Goal: Check status: Check status

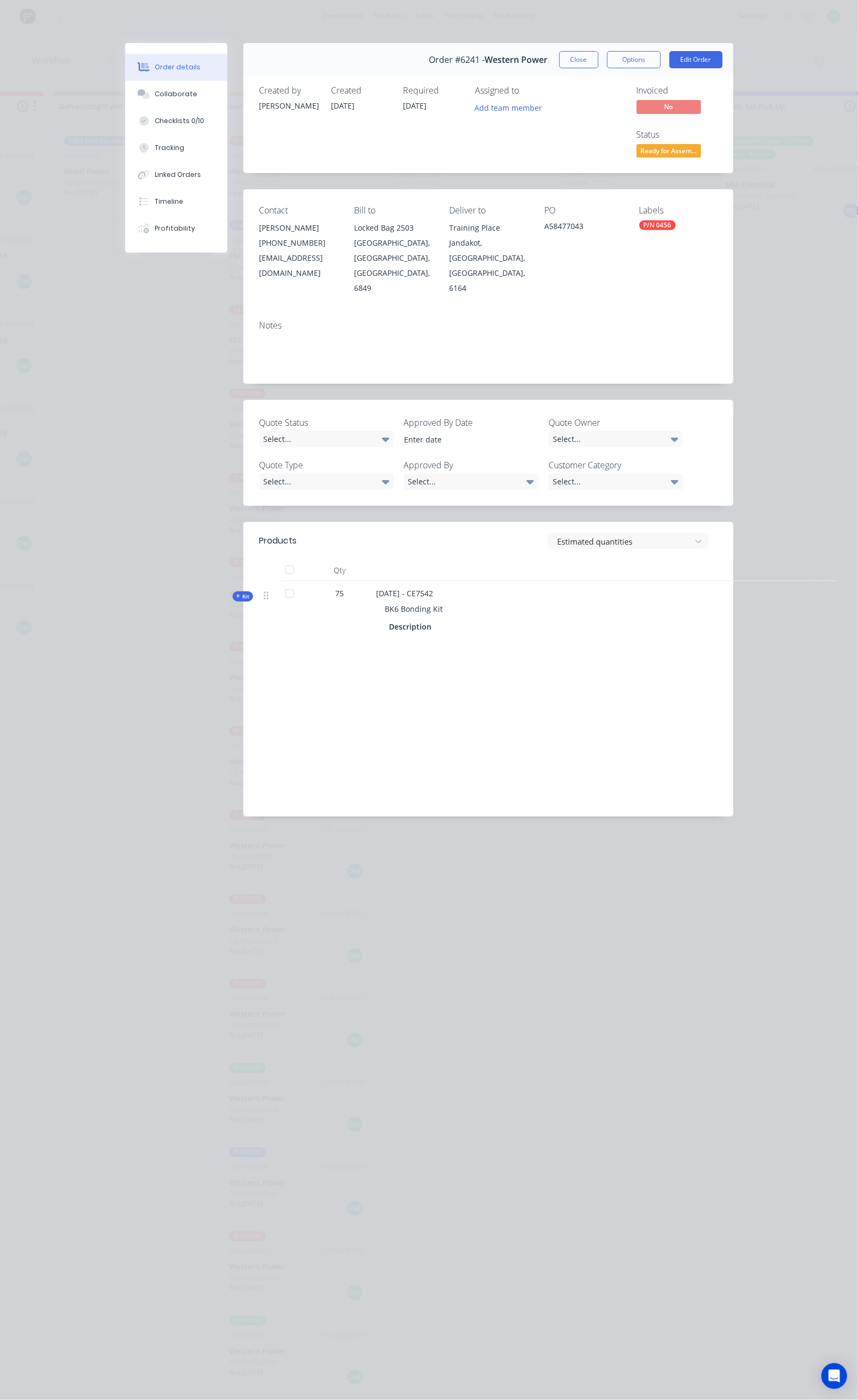
scroll to position [0, 300]
click at [599, 63] on button "Close" at bounding box center [579, 59] width 39 height 17
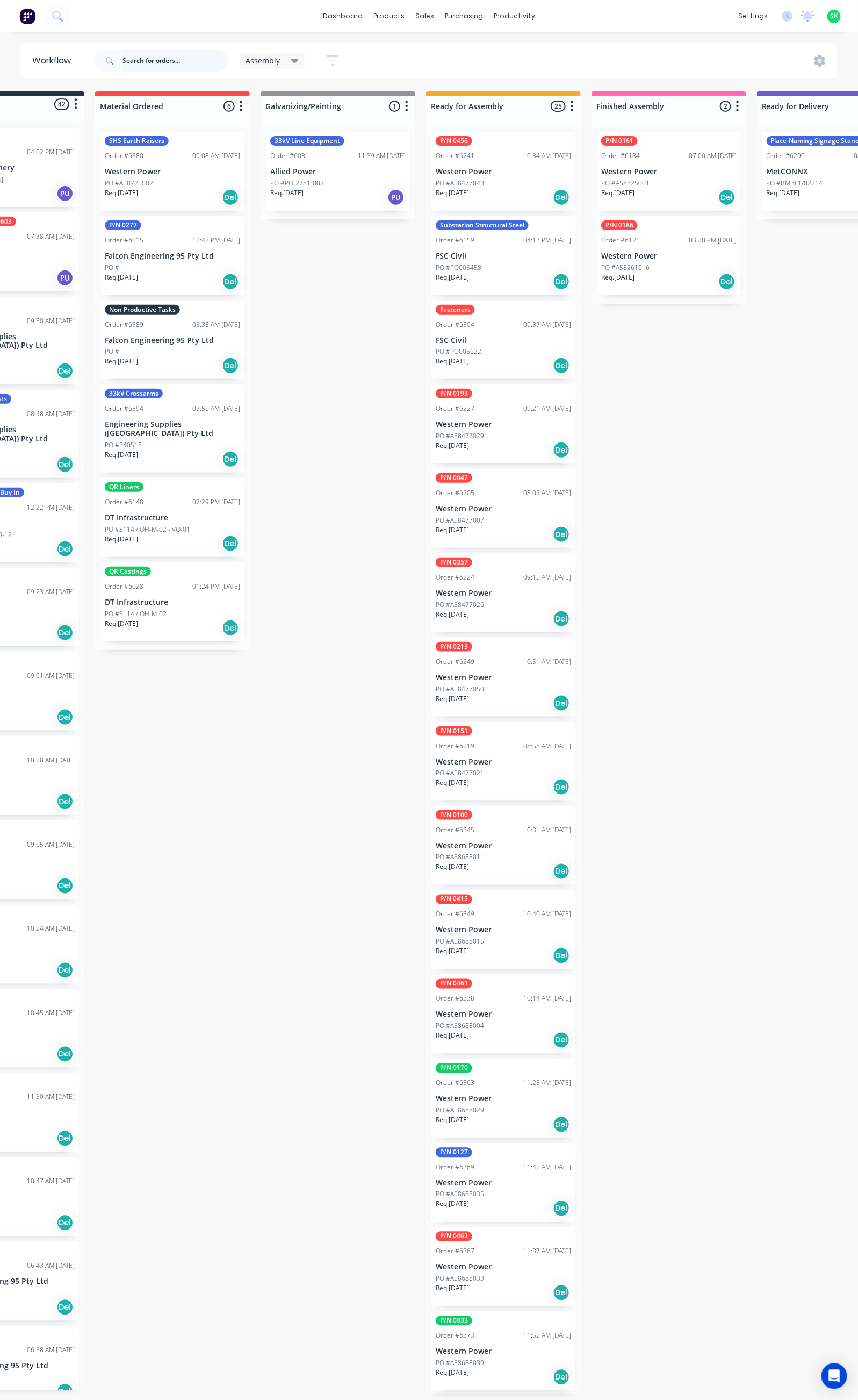
scroll to position [0, 0]
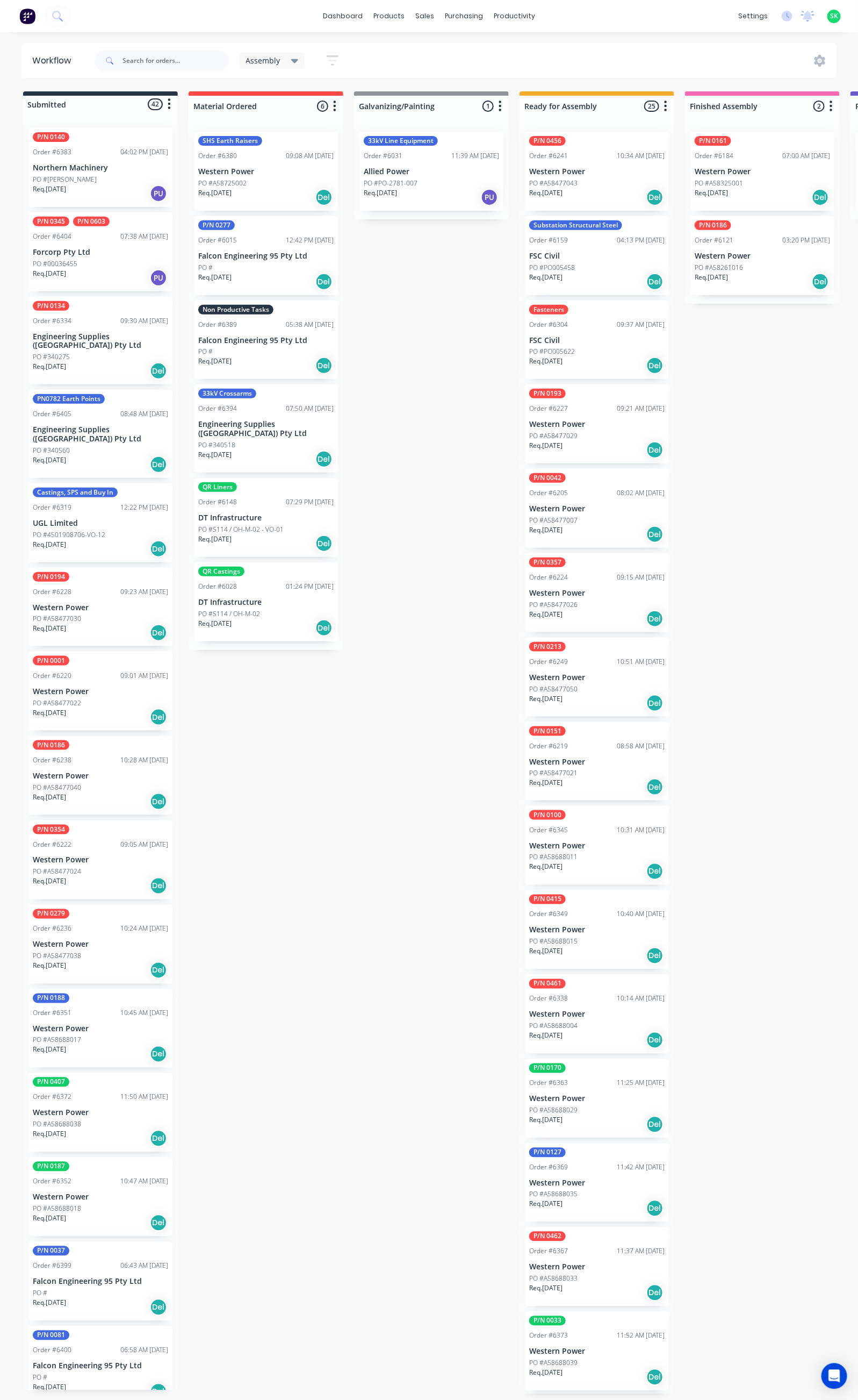
click at [331, 60] on icon "button" at bounding box center [332, 60] width 8 height 2
click at [326, 226] on button "Filter by labels" at bounding box center [281, 224] width 107 height 16
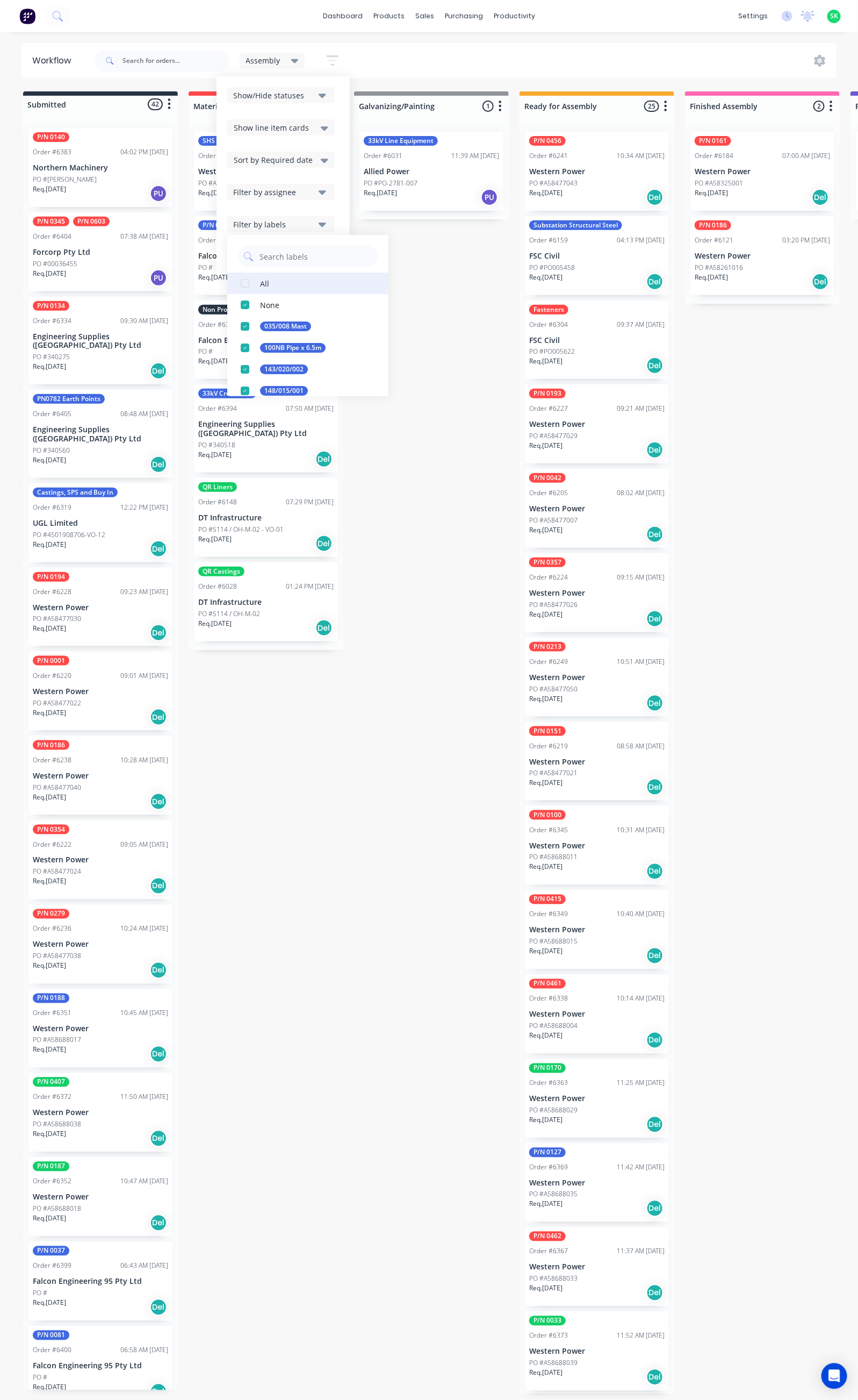
click at [292, 280] on button "All" at bounding box center [308, 284] width 161 height 21
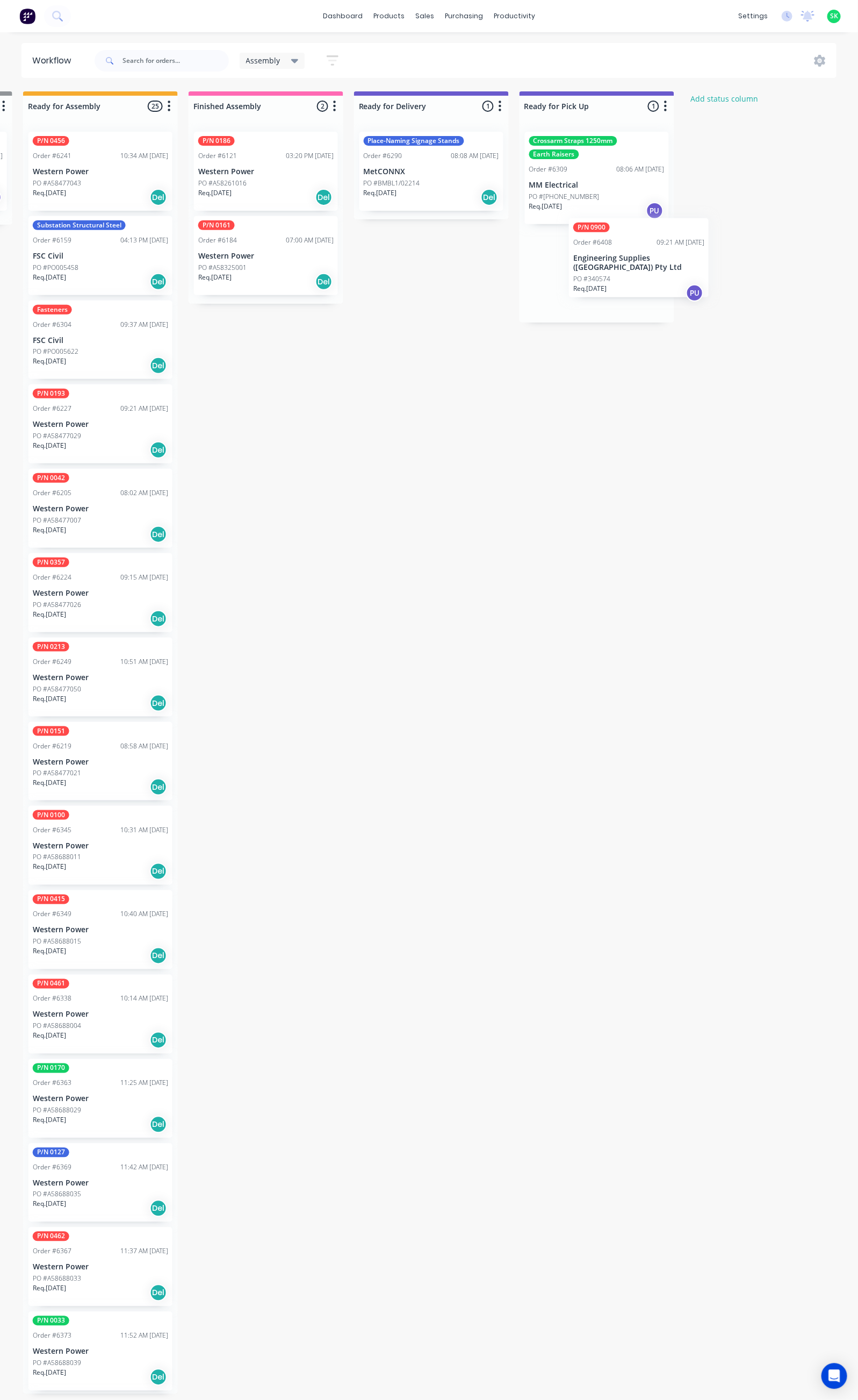
scroll to position [0, 497]
drag, startPoint x: 97, startPoint y: 257, endPoint x: 611, endPoint y: 263, distance: 514.0
click at [611, 263] on div "Submitted 47 Status colour #273444 hex #273444 Save Cancel Summaries Total orde…" at bounding box center [469, 743] width 1948 height 1303
click at [592, 285] on div "PO #340574" at bounding box center [597, 290] width 135 height 10
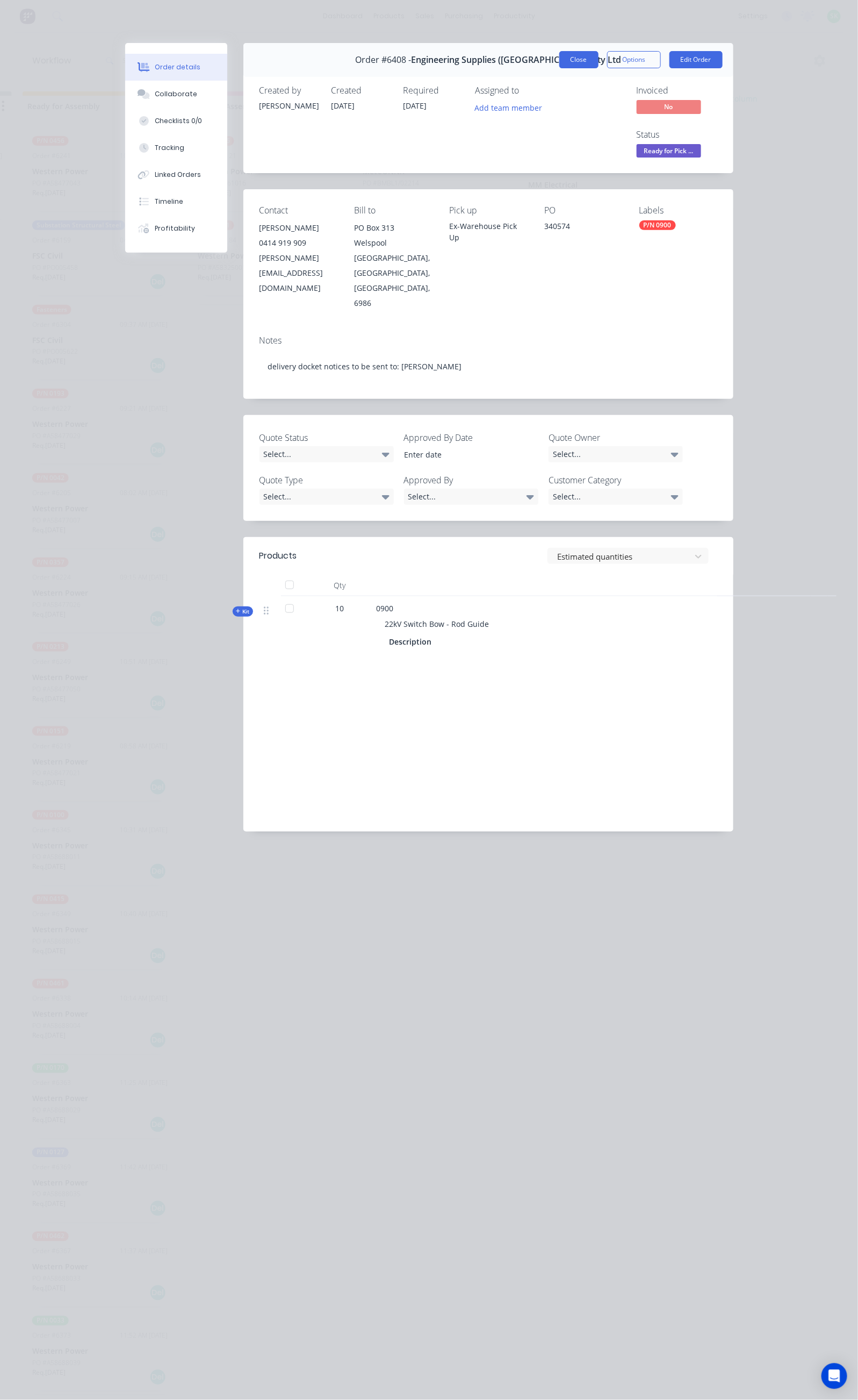
click at [599, 57] on button "Close" at bounding box center [579, 59] width 39 height 17
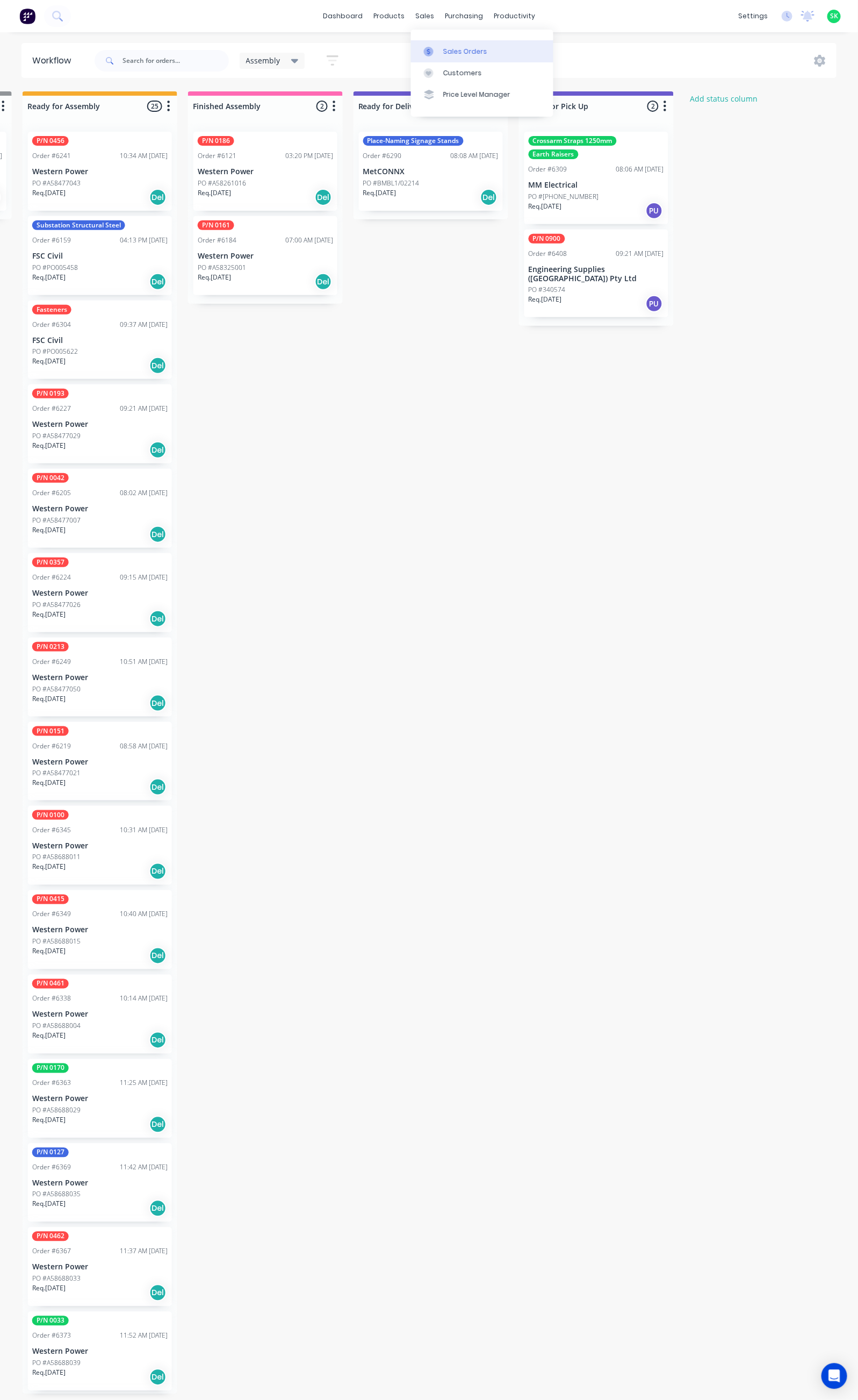
click at [432, 42] on link "Sales Orders" at bounding box center [482, 51] width 142 height 21
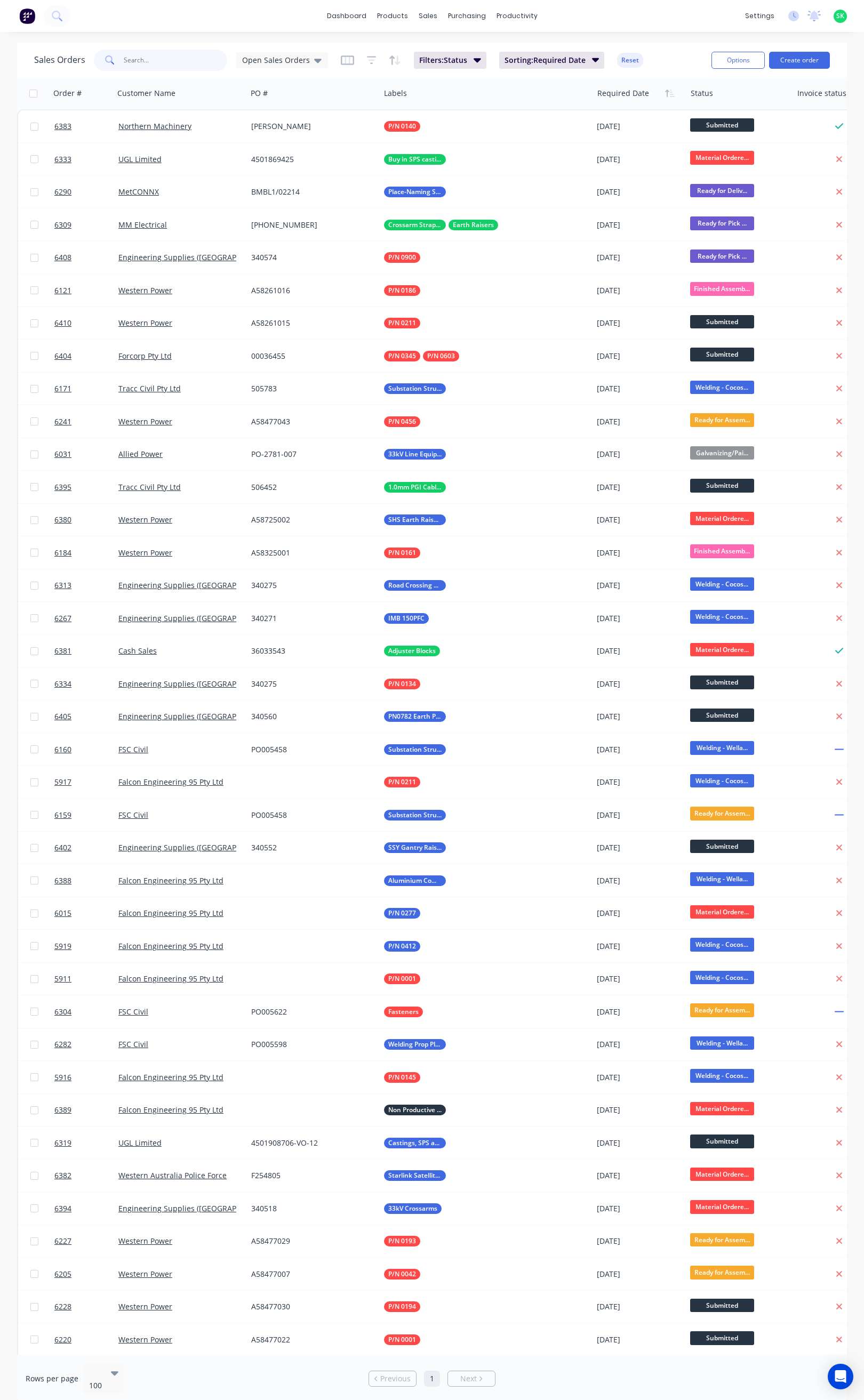
click at [148, 66] on input "text" at bounding box center [176, 60] width 104 height 21
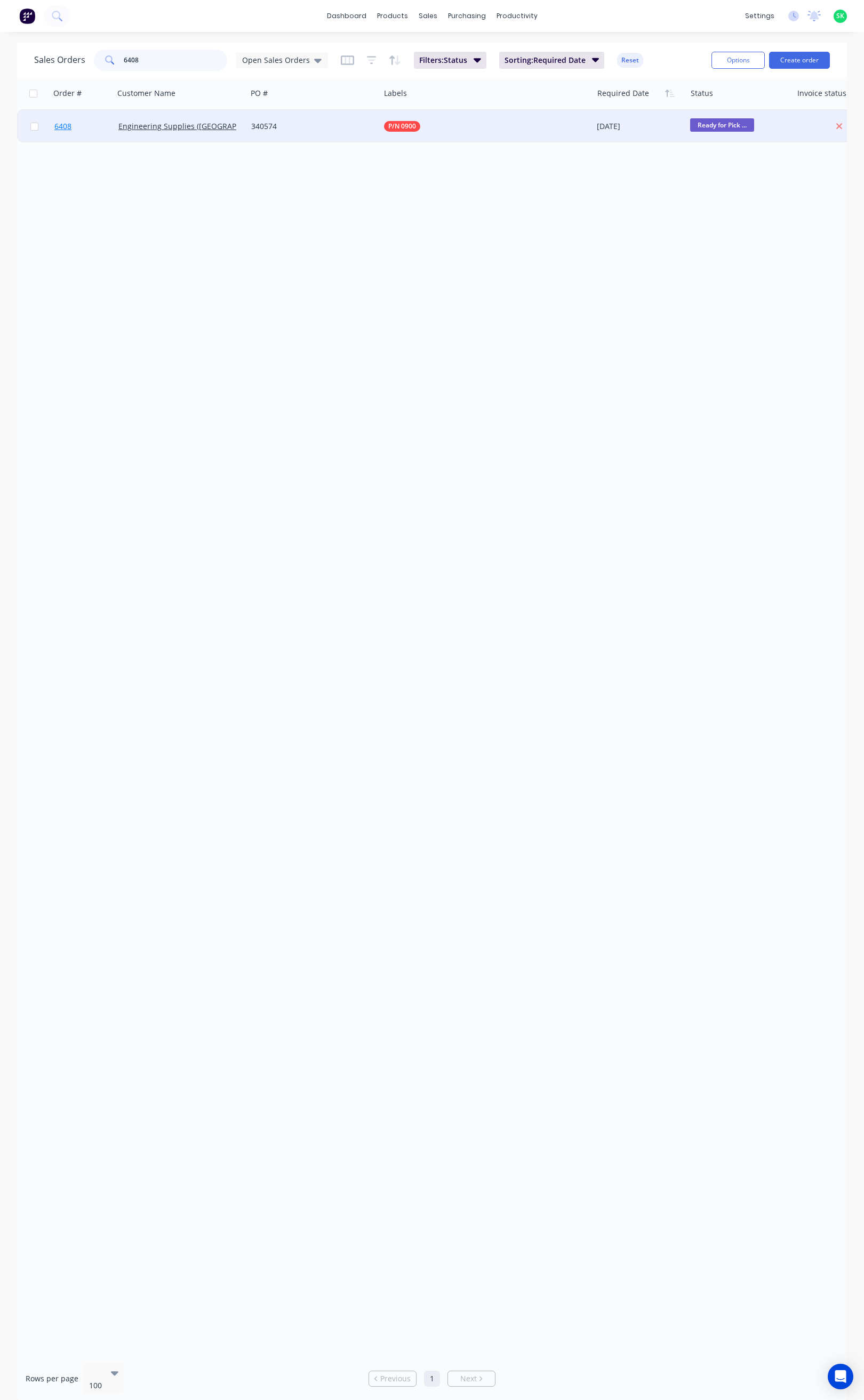
type input "6408"
click at [54, 127] on span "6408" at bounding box center [63, 126] width 17 height 11
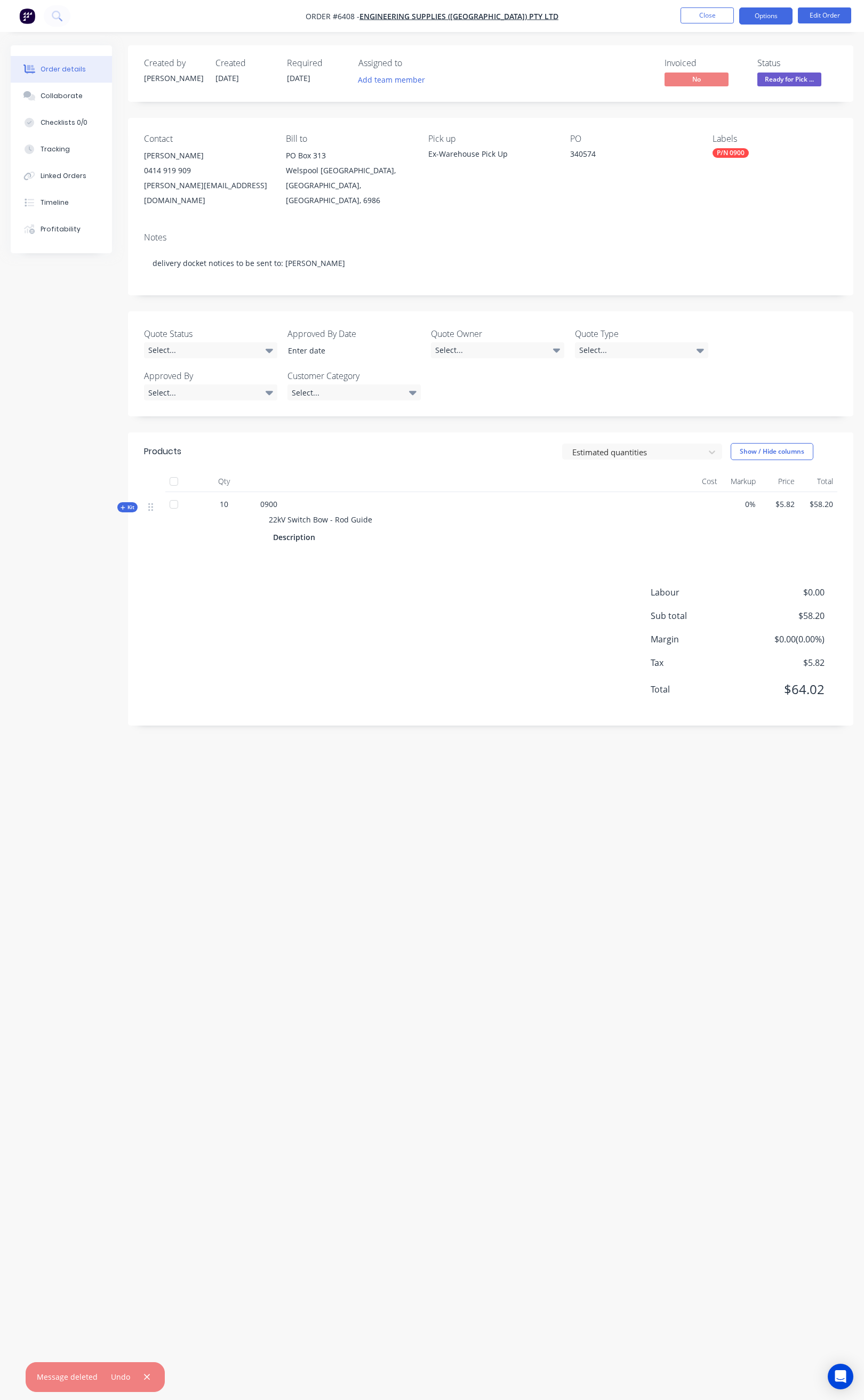
click at [745, 19] on button "Options" at bounding box center [765, 16] width 53 height 17
click at [738, 106] on div "Order Confirmation" at bounding box center [733, 108] width 98 height 16
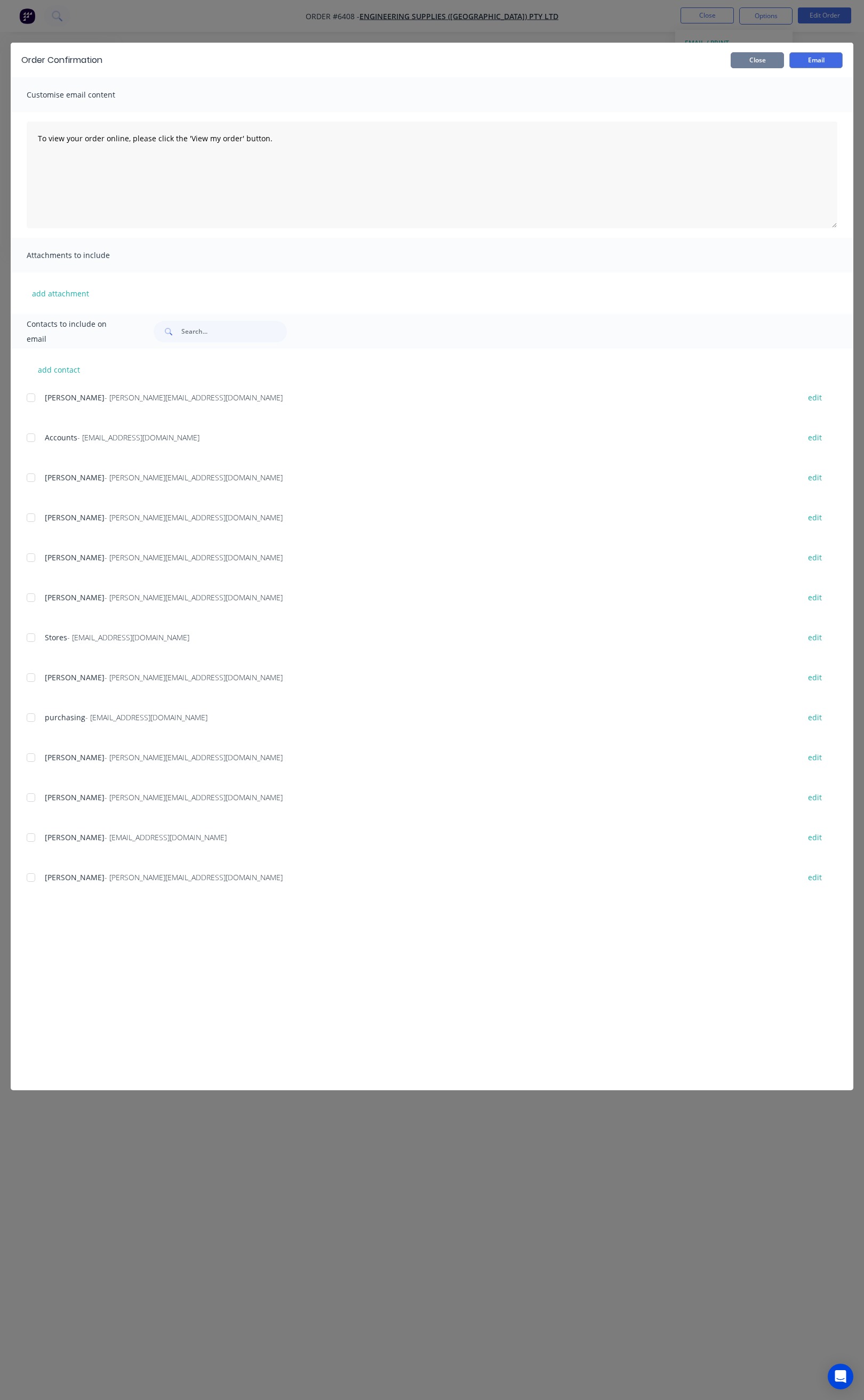
click at [770, 57] on button "Close" at bounding box center [757, 60] width 53 height 16
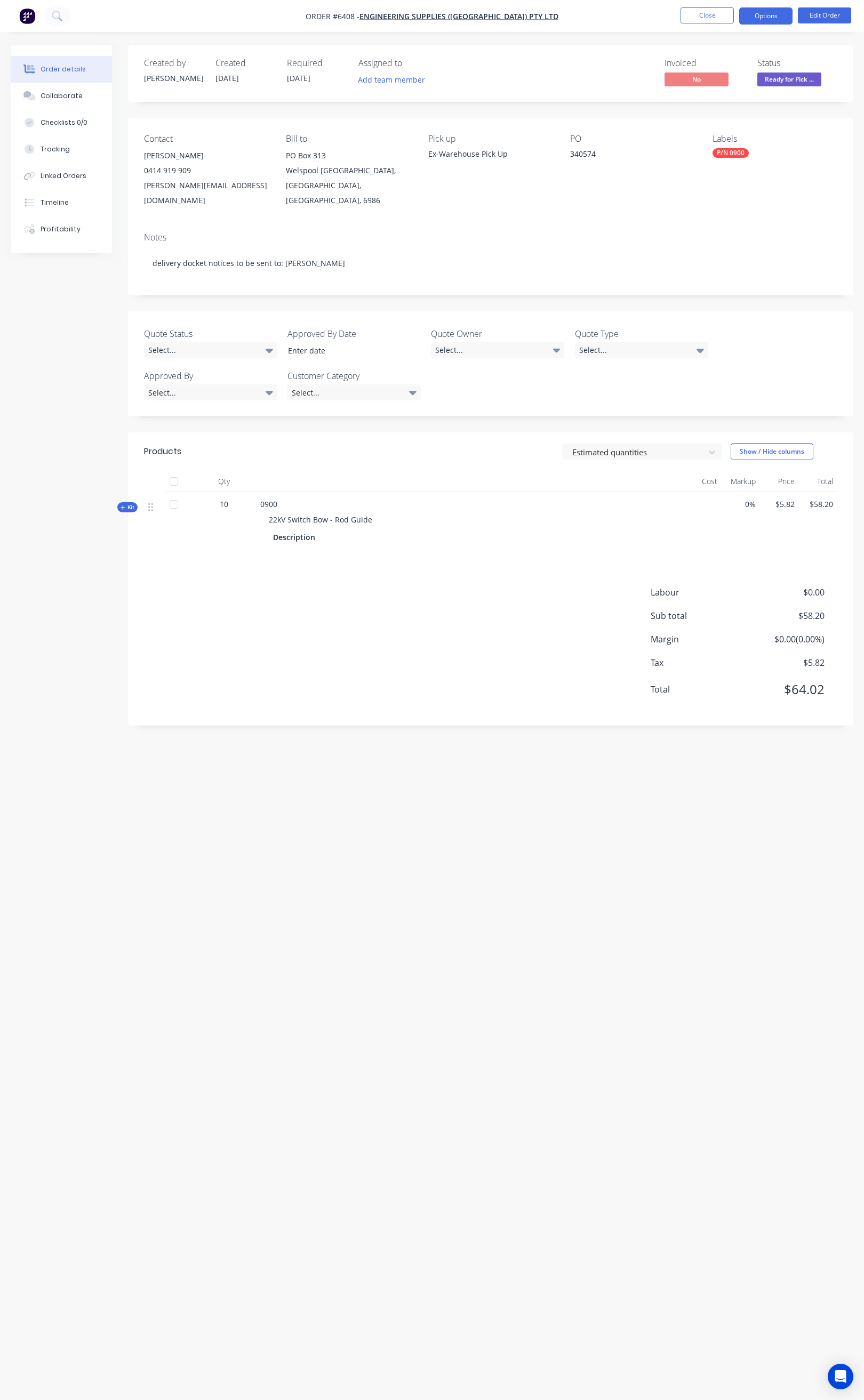
click at [778, 22] on button "Options" at bounding box center [765, 16] width 53 height 17
click at [738, 101] on div "Order Confirmation" at bounding box center [733, 108] width 98 height 16
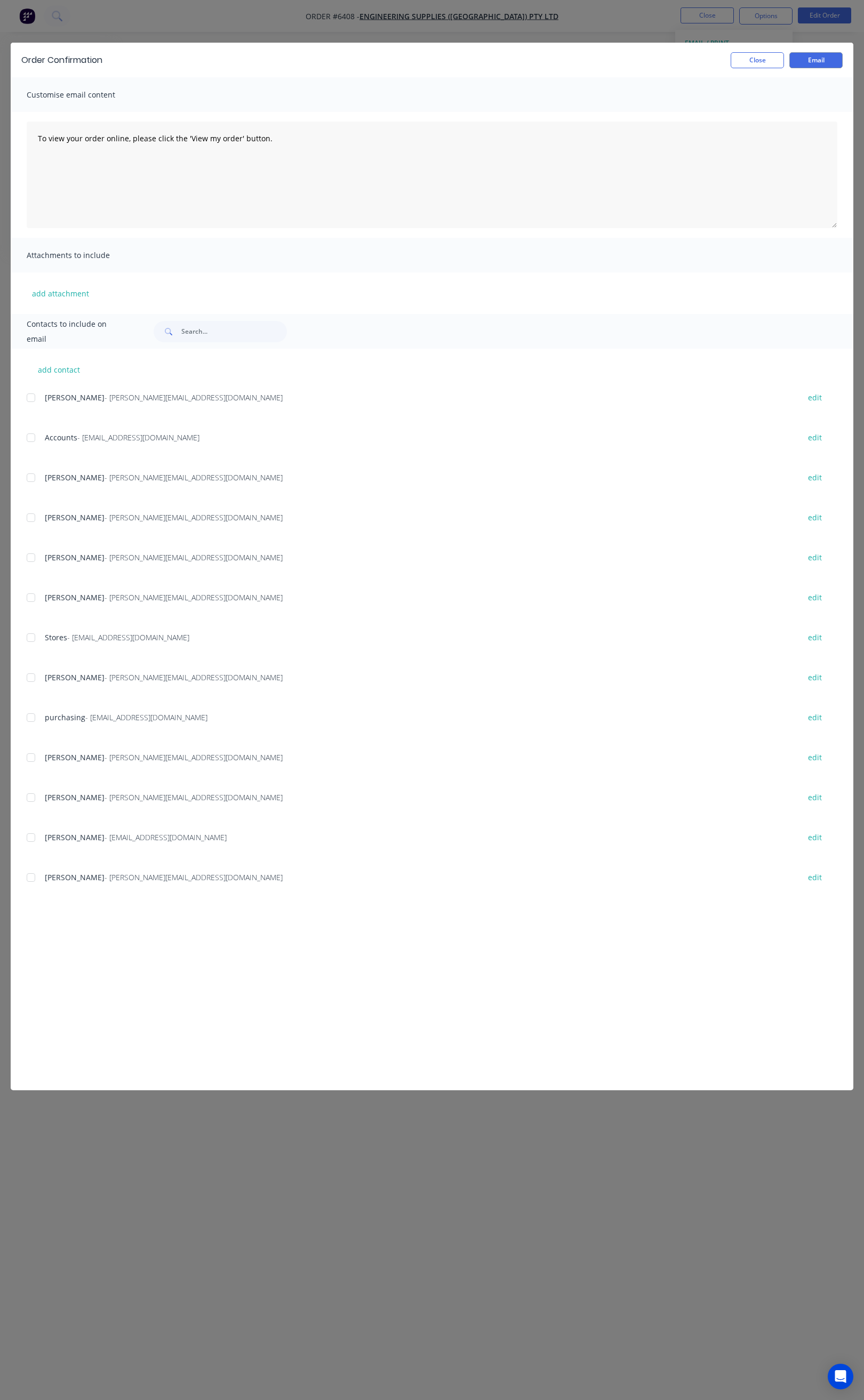
click at [350, 524] on div "Nick - nick@engsup.com.au edit" at bounding box center [440, 517] width 827 height 15
click at [29, 396] on div at bounding box center [31, 398] width 21 height 21
click at [34, 472] on div at bounding box center [31, 478] width 21 height 21
drag, startPoint x: 29, startPoint y: 558, endPoint x: 29, endPoint y: 574, distance: 16.0
click at [29, 559] on div at bounding box center [31, 558] width 21 height 21
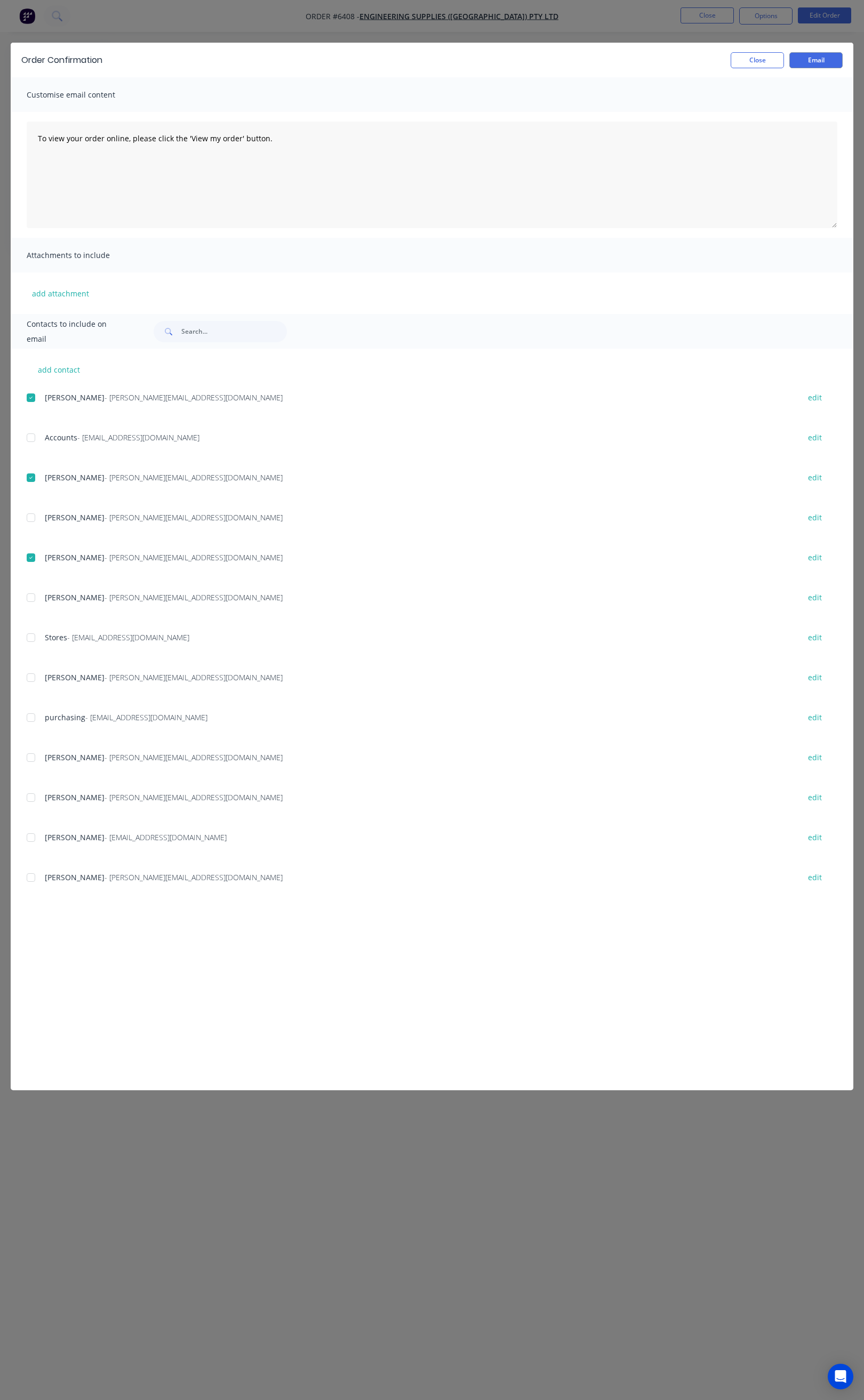
drag, startPoint x: 30, startPoint y: 598, endPoint x: 38, endPoint y: 624, distance: 27.2
click at [32, 605] on div at bounding box center [31, 598] width 21 height 21
click at [37, 640] on div at bounding box center [31, 638] width 21 height 21
drag, startPoint x: 245, startPoint y: 143, endPoint x: 40, endPoint y: 154, distance: 205.3
click at [40, 154] on textarea "To view your order online, please click the 'View my order' button." at bounding box center [432, 175] width 811 height 106
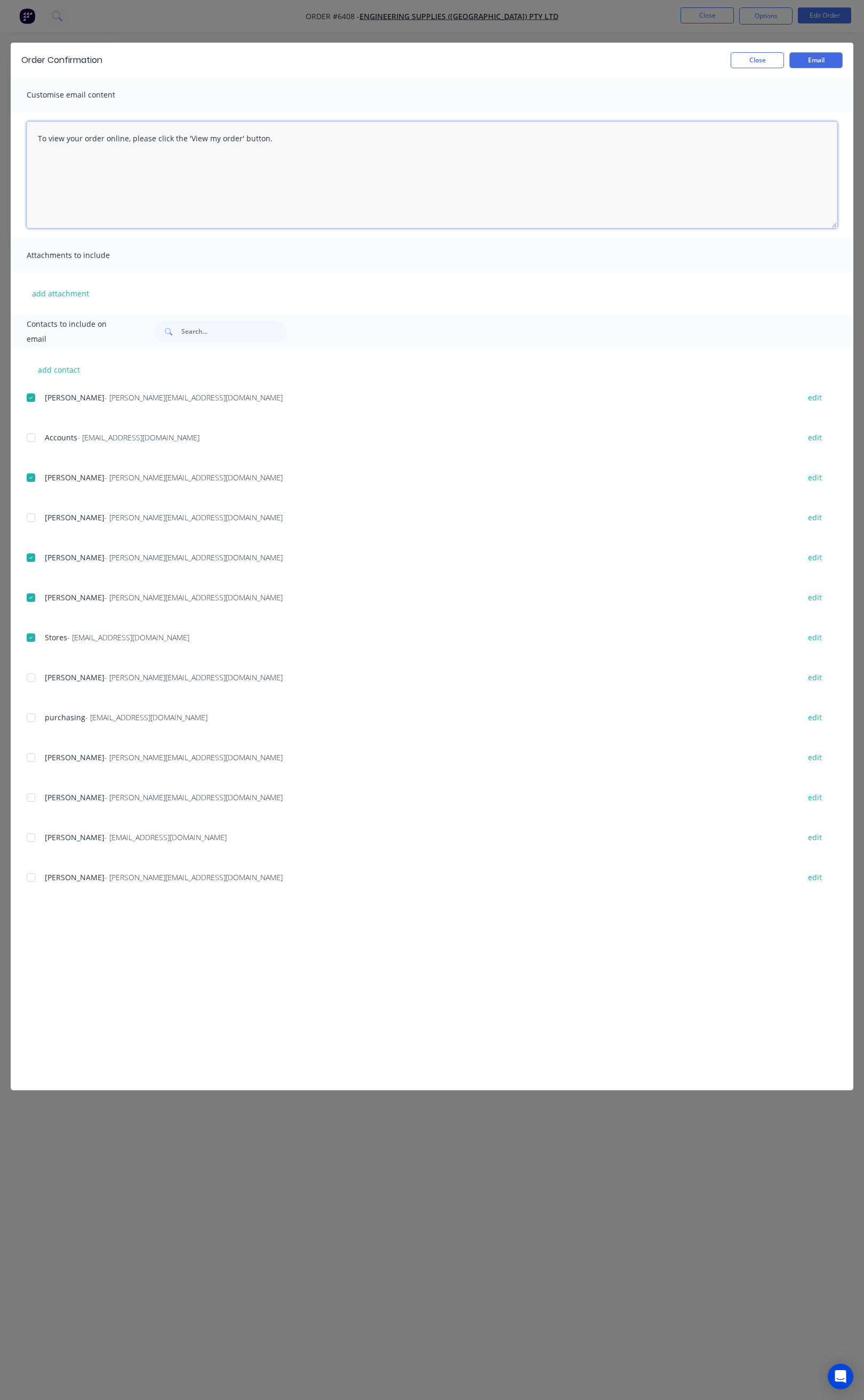
click at [253, 171] on textarea "To view your order online, please click the 'View my order' button." at bounding box center [432, 175] width 811 height 106
click at [278, 138] on textarea "To view your order online, please click the 'View my order' button." at bounding box center [432, 175] width 811 height 106
drag, startPoint x: 206, startPoint y: 138, endPoint x: 34, endPoint y: 141, distance: 172.0
click at [34, 141] on textarea "To view your order online, please click the 'View my order' button." at bounding box center [432, 175] width 811 height 106
paste textarea "Hi All, Your order 6408 is now ready for you to pick up in full. Please come an…"
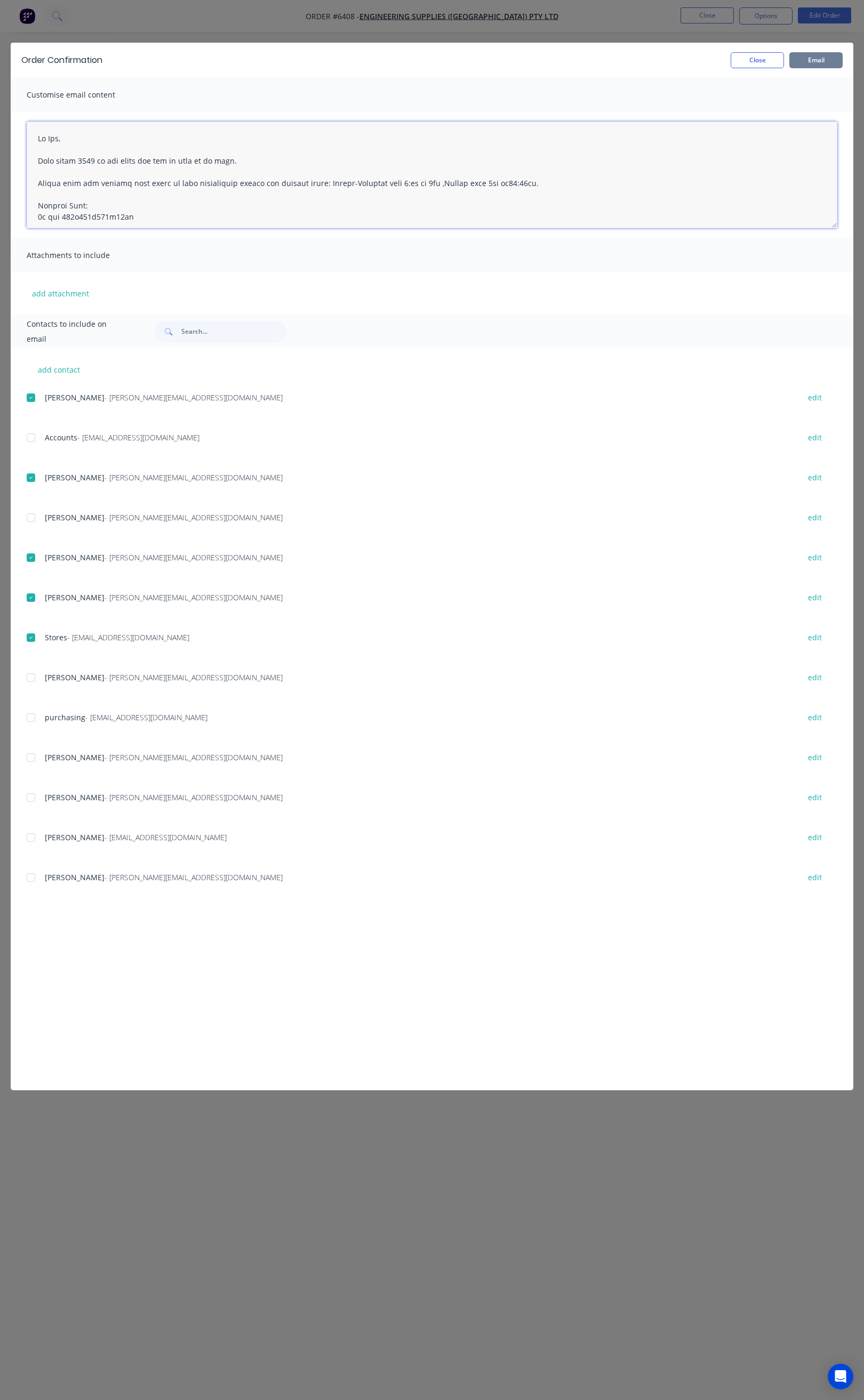
type textarea "Hi All, Your order 6408 is now ready for you to pick up in full. Please come an…"
click at [815, 61] on button "Email" at bounding box center [816, 60] width 53 height 16
click at [745, 55] on button "Close" at bounding box center [757, 60] width 53 height 16
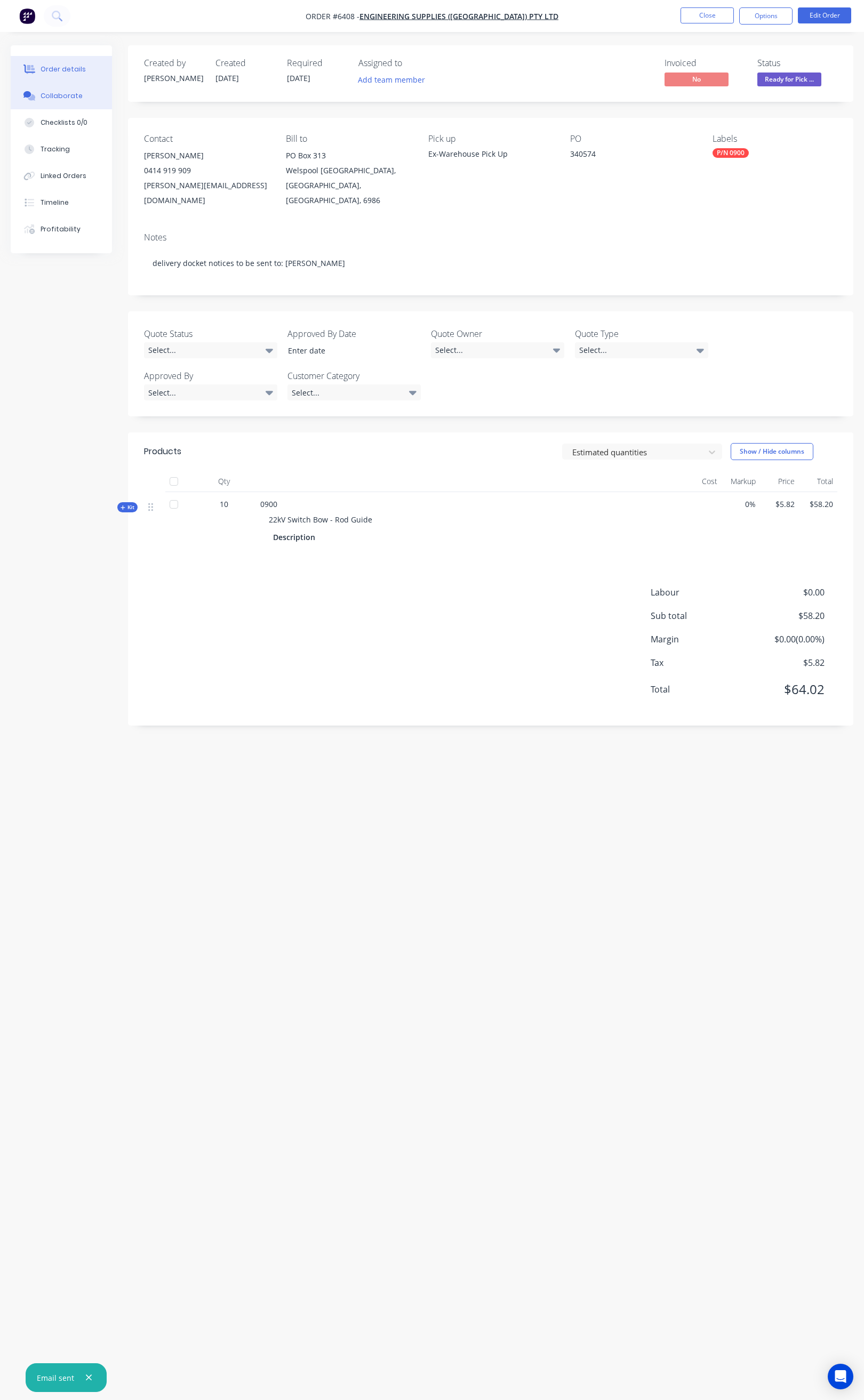
click at [71, 102] on button "Collaborate" at bounding box center [61, 96] width 101 height 27
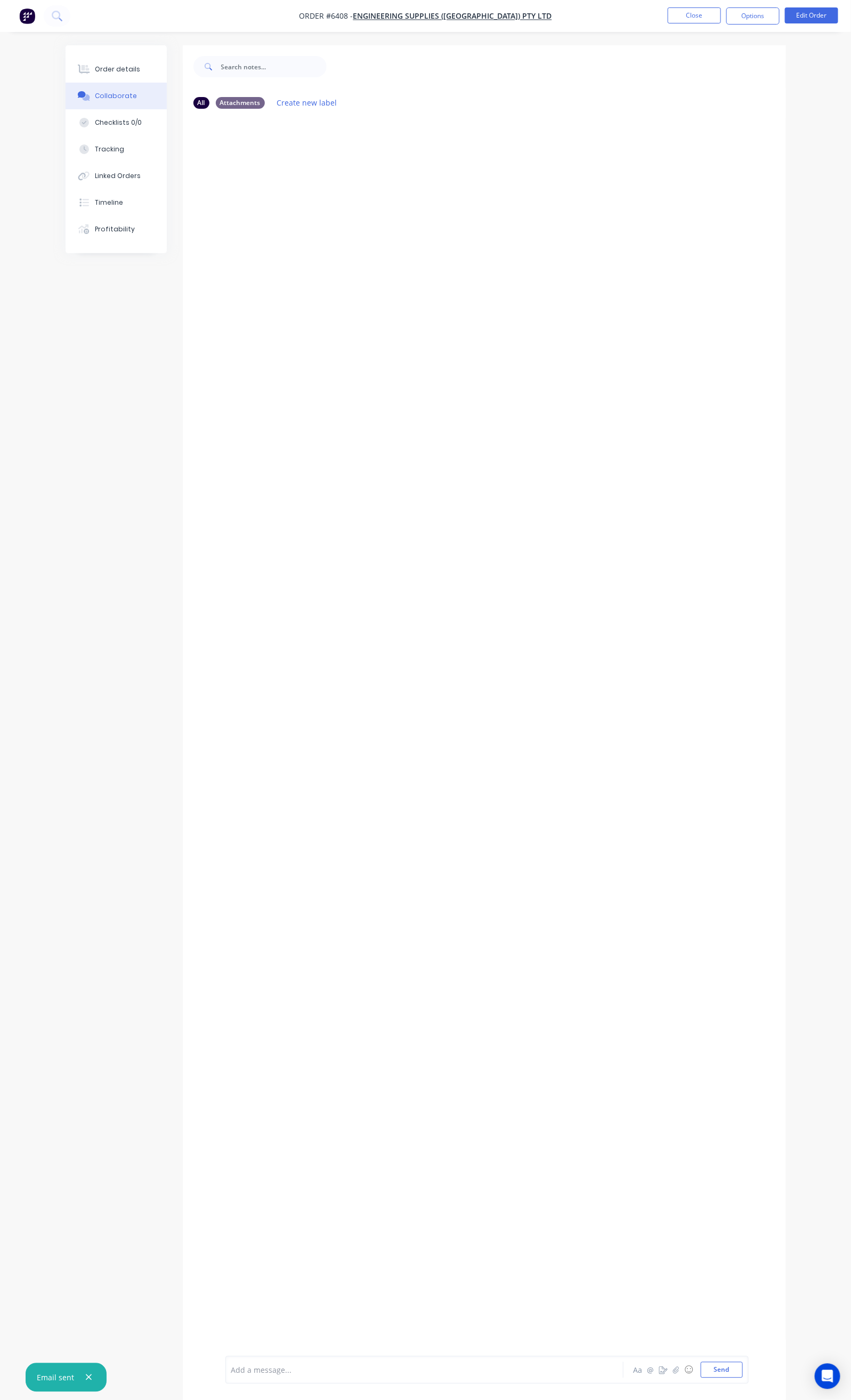
click at [231, 1362] on div "Add a message..." at bounding box center [423, 1370] width 384 height 16
click at [285, 1370] on div "remaining stock x" at bounding box center [423, 1370] width 383 height 11
click at [684, 15] on button "Close" at bounding box center [694, 15] width 53 height 16
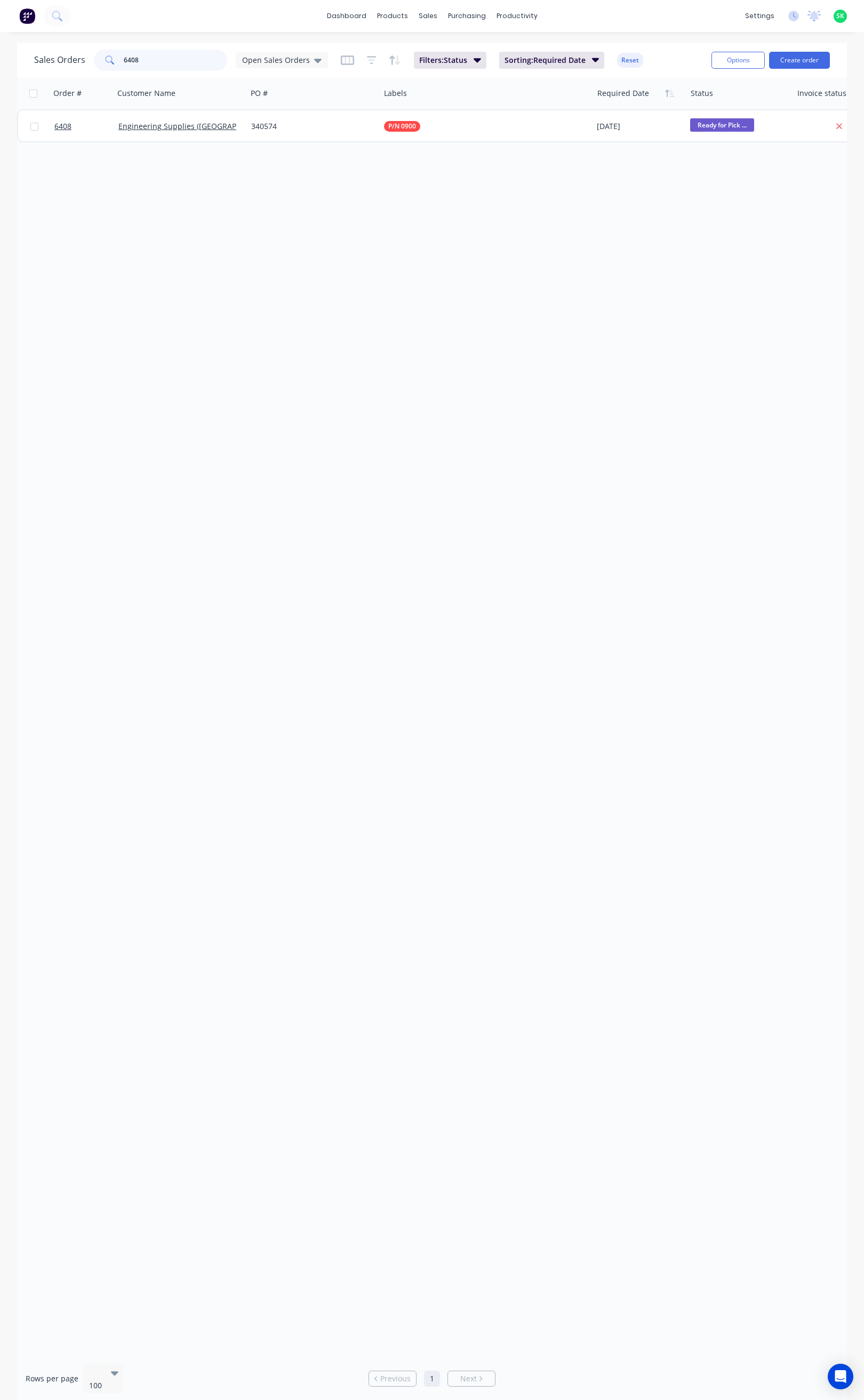
drag, startPoint x: 161, startPoint y: 58, endPoint x: 117, endPoint y: 62, distance: 44.2
click at [117, 62] on div "6408" at bounding box center [161, 60] width 133 height 21
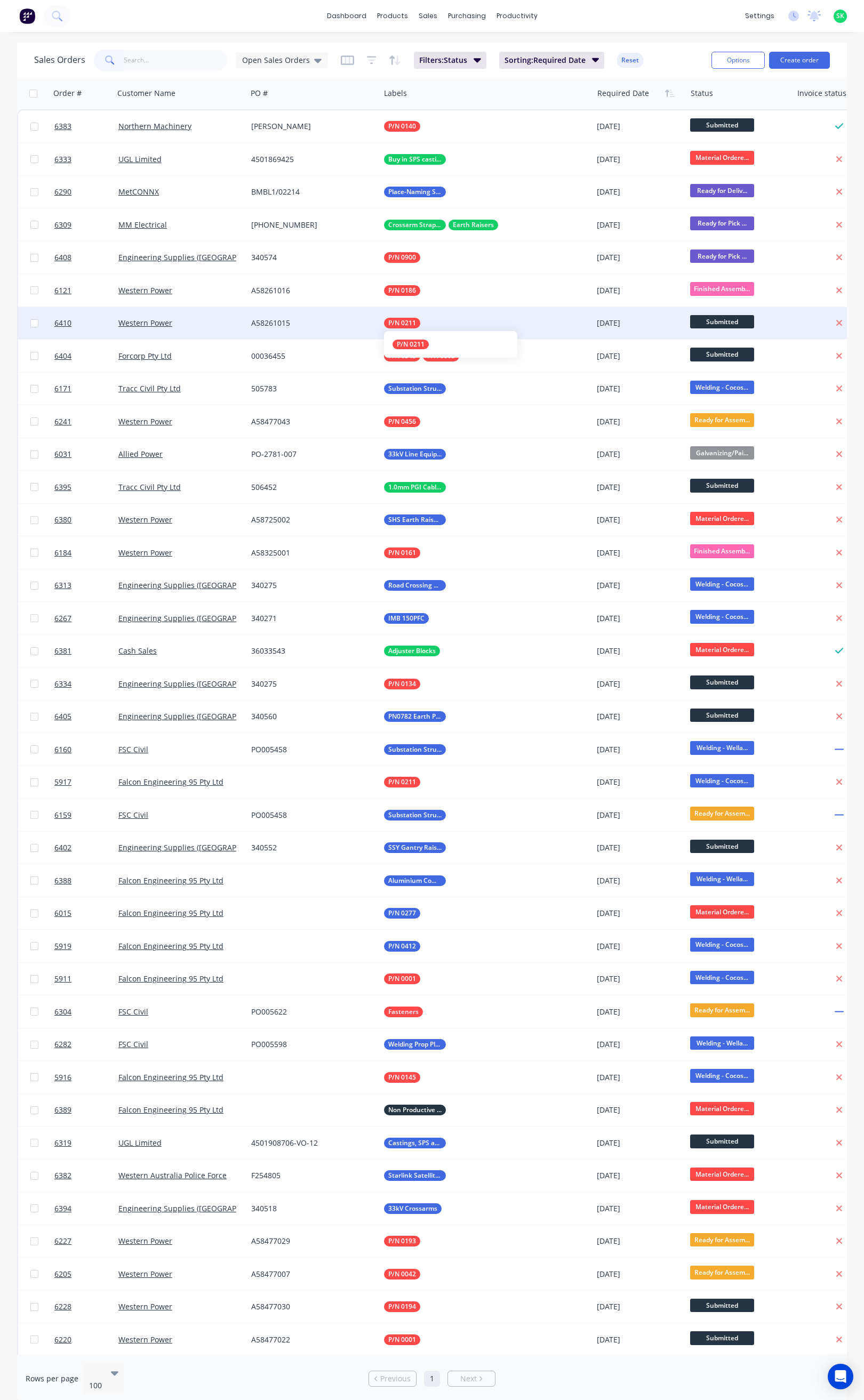
click at [402, 323] on span "P/N 0211" at bounding box center [402, 323] width 28 height 11
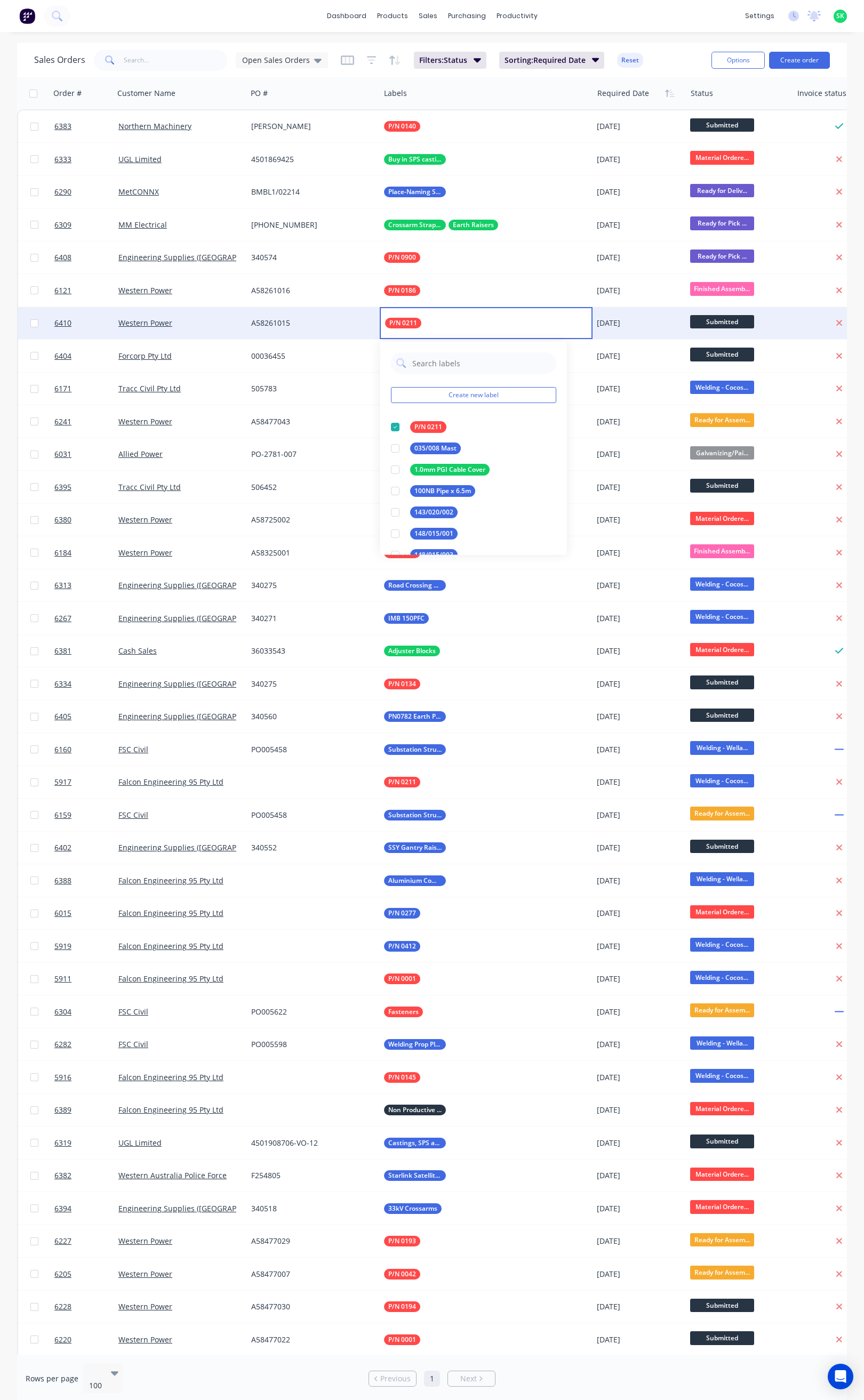
click at [402, 323] on span "P/N 0211" at bounding box center [403, 323] width 28 height 11
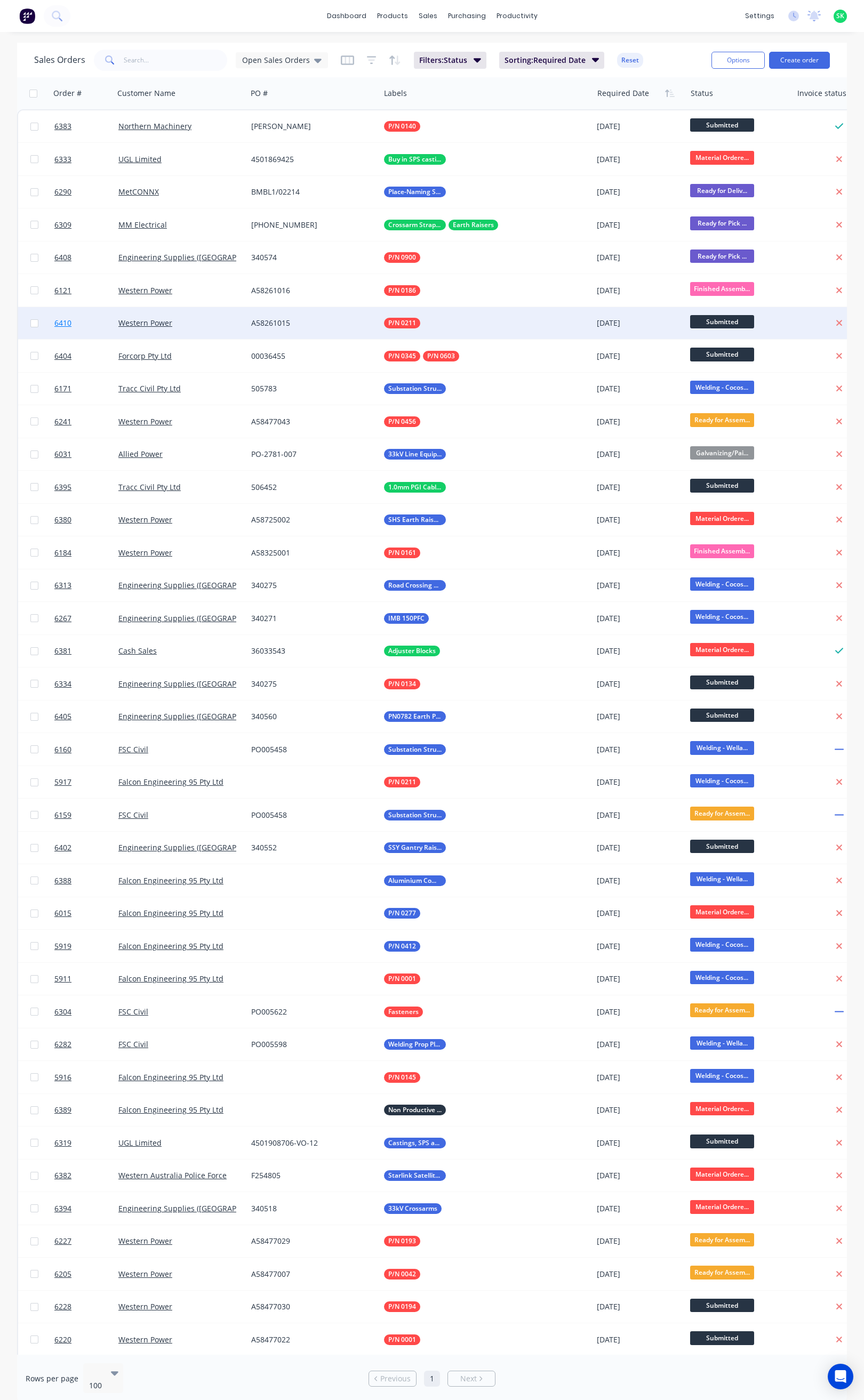
click at [69, 322] on span "6410" at bounding box center [63, 323] width 17 height 11
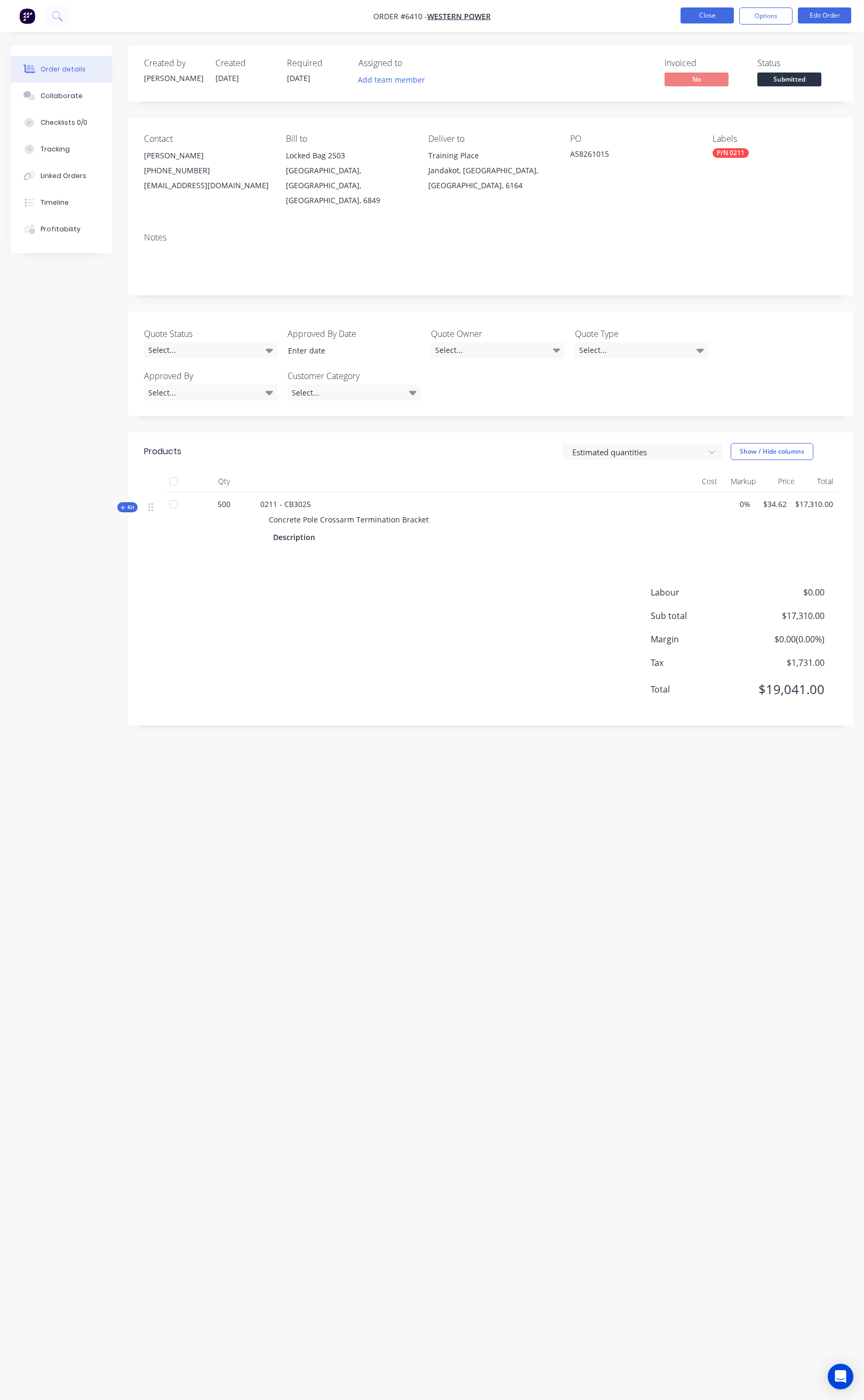
click at [699, 17] on button "Close" at bounding box center [707, 15] width 53 height 16
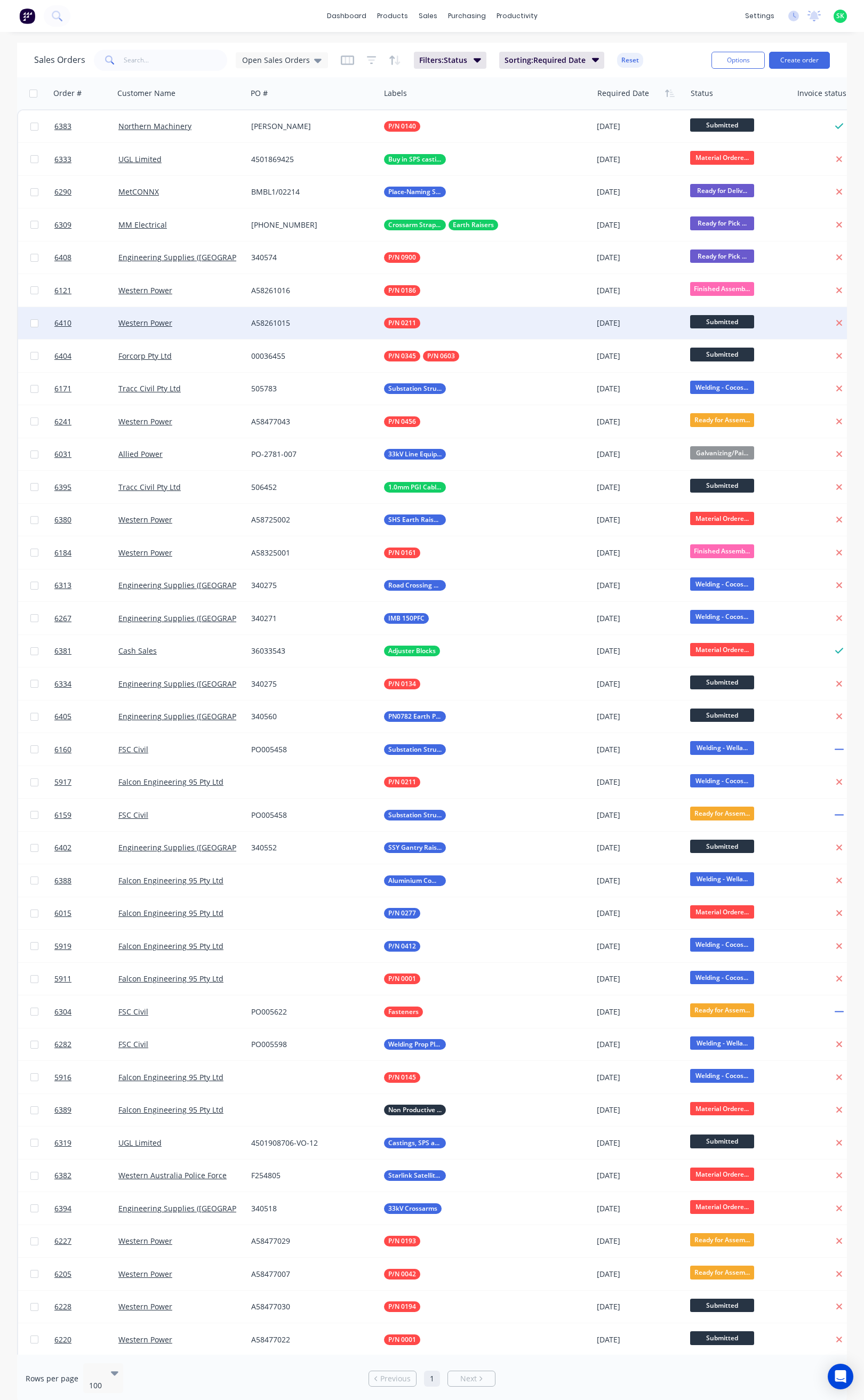
click at [718, 318] on span "Submitted" at bounding box center [722, 322] width 64 height 13
click at [745, 491] on span "Ready for Delivery" at bounding box center [727, 494] width 65 height 10
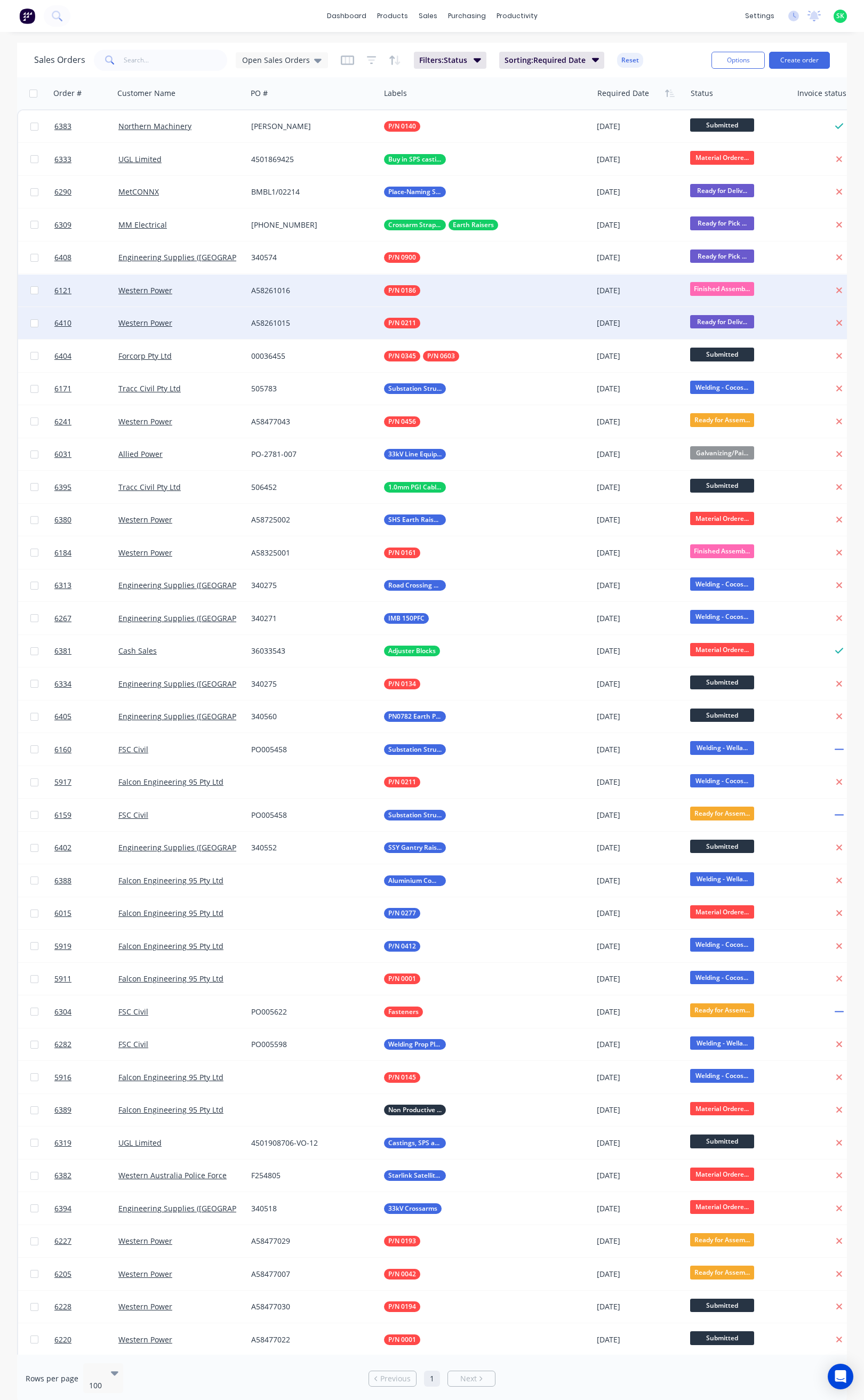
click at [710, 285] on span "Finished Assemb..." at bounding box center [722, 289] width 64 height 13
click at [740, 453] on button "Ready for Delivery" at bounding box center [744, 460] width 106 height 20
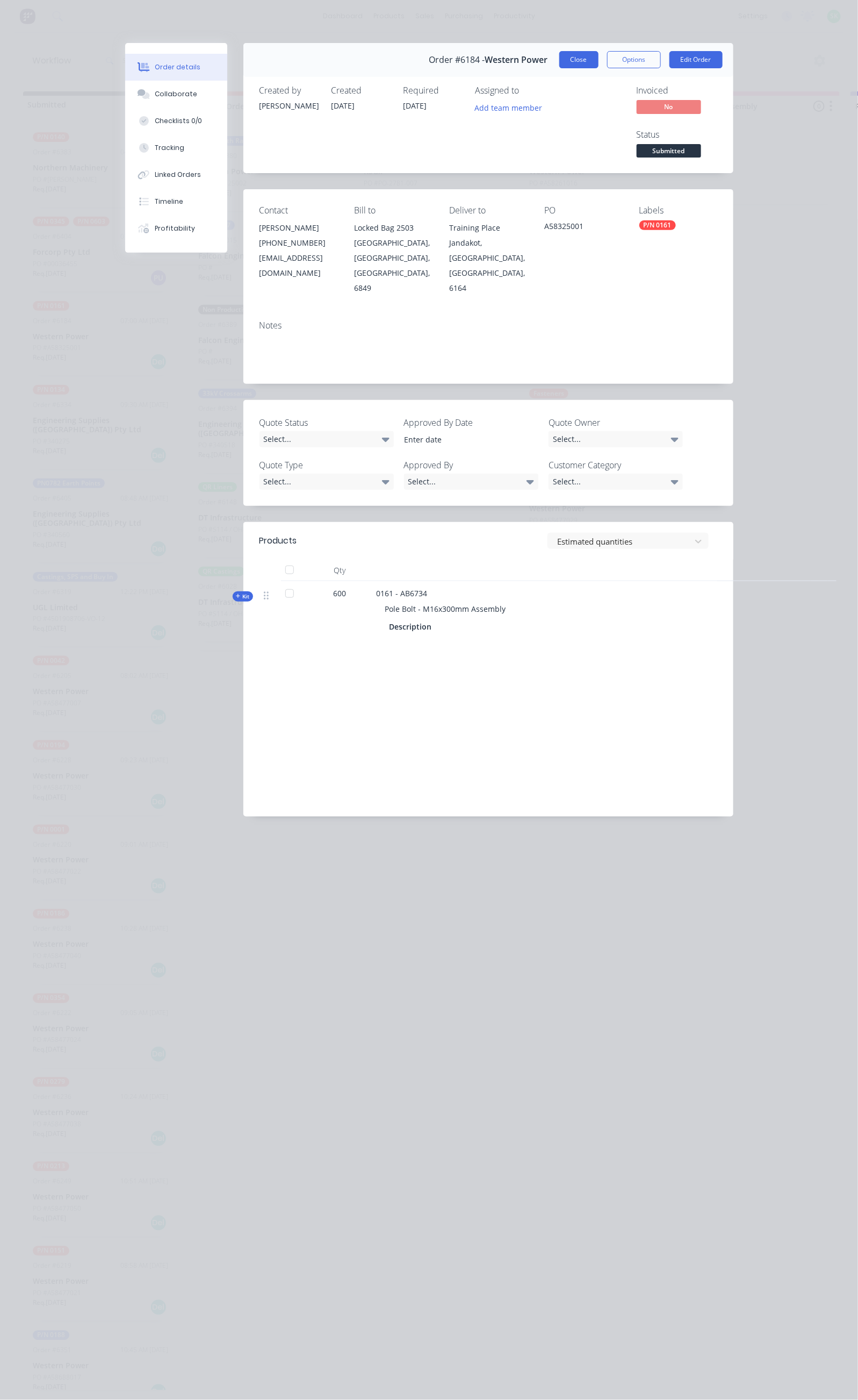
click at [599, 57] on button "Close" at bounding box center [579, 59] width 39 height 17
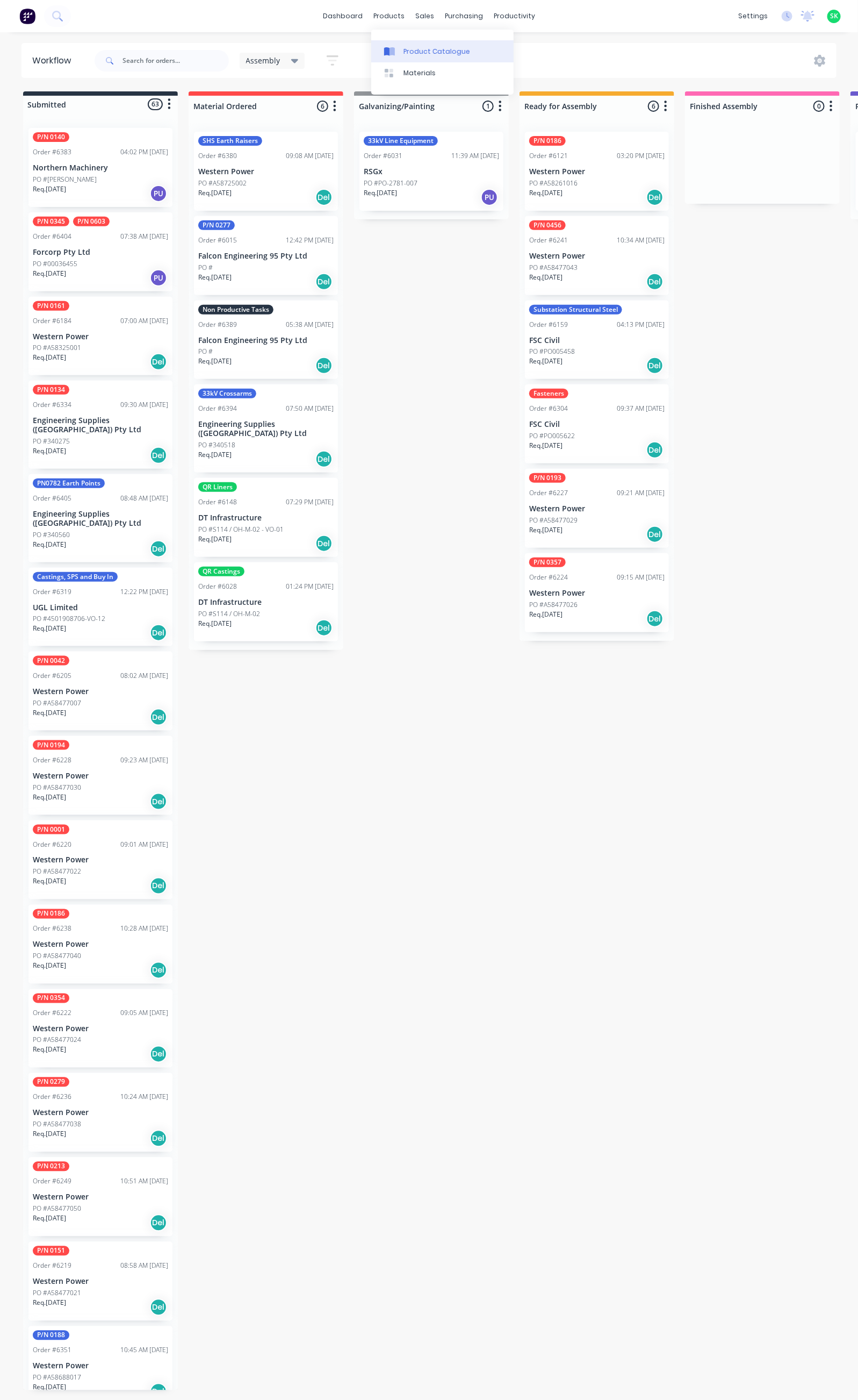
click at [413, 55] on div "Product Catalogue" at bounding box center [437, 51] width 67 height 10
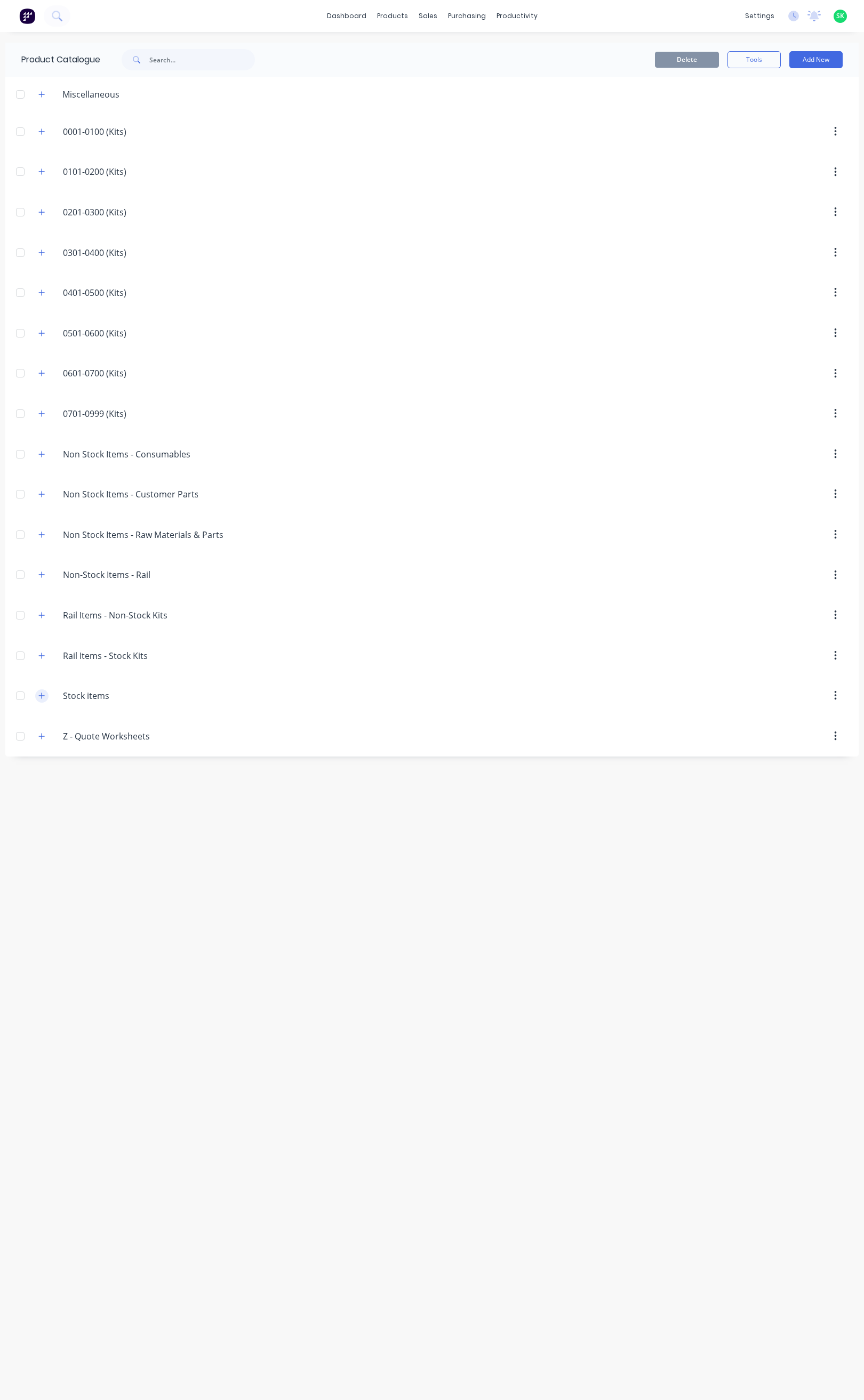
click at [45, 702] on button "button" at bounding box center [42, 696] width 13 height 13
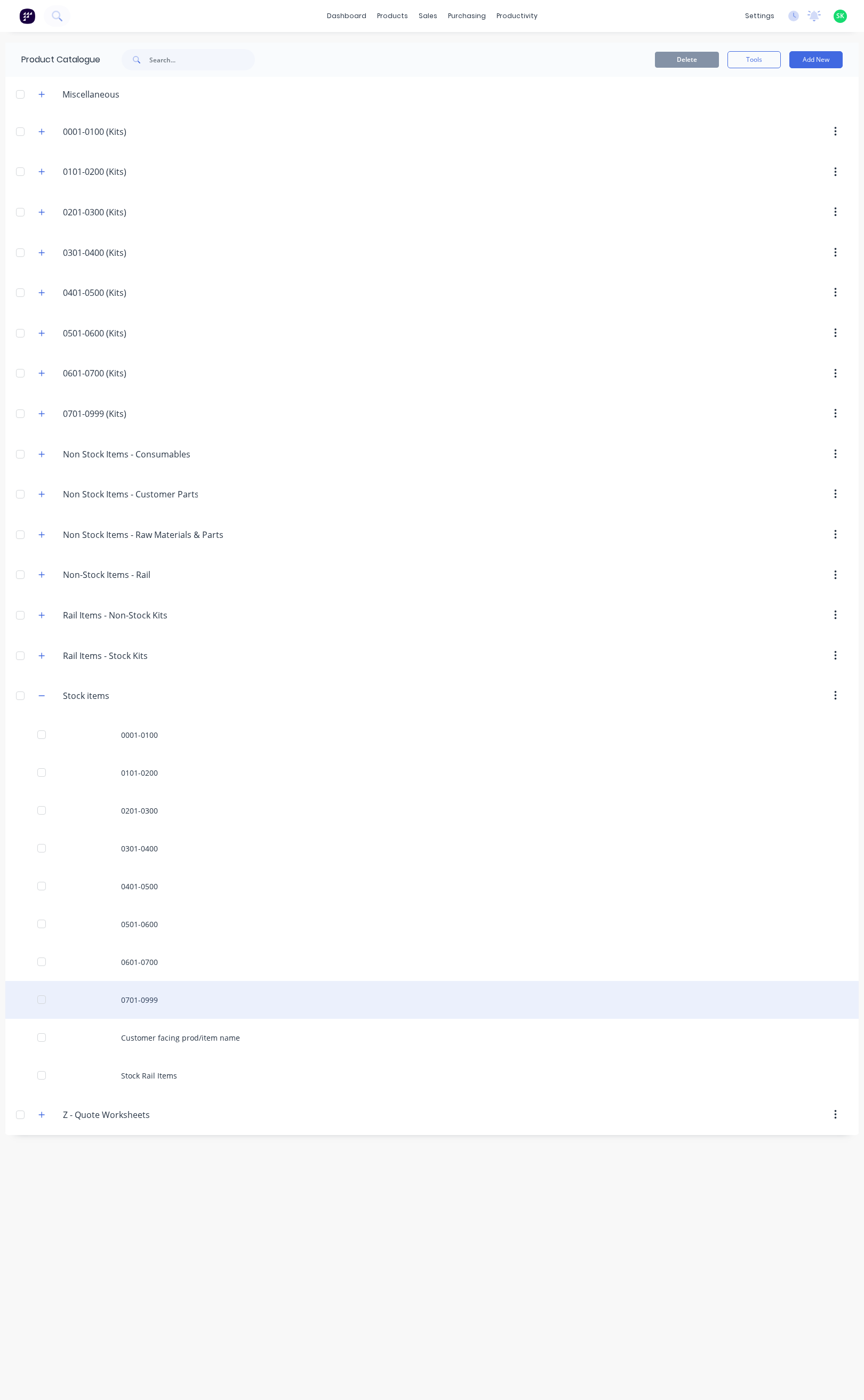
click at [132, 1010] on div "0701-0999" at bounding box center [432, 1000] width 853 height 38
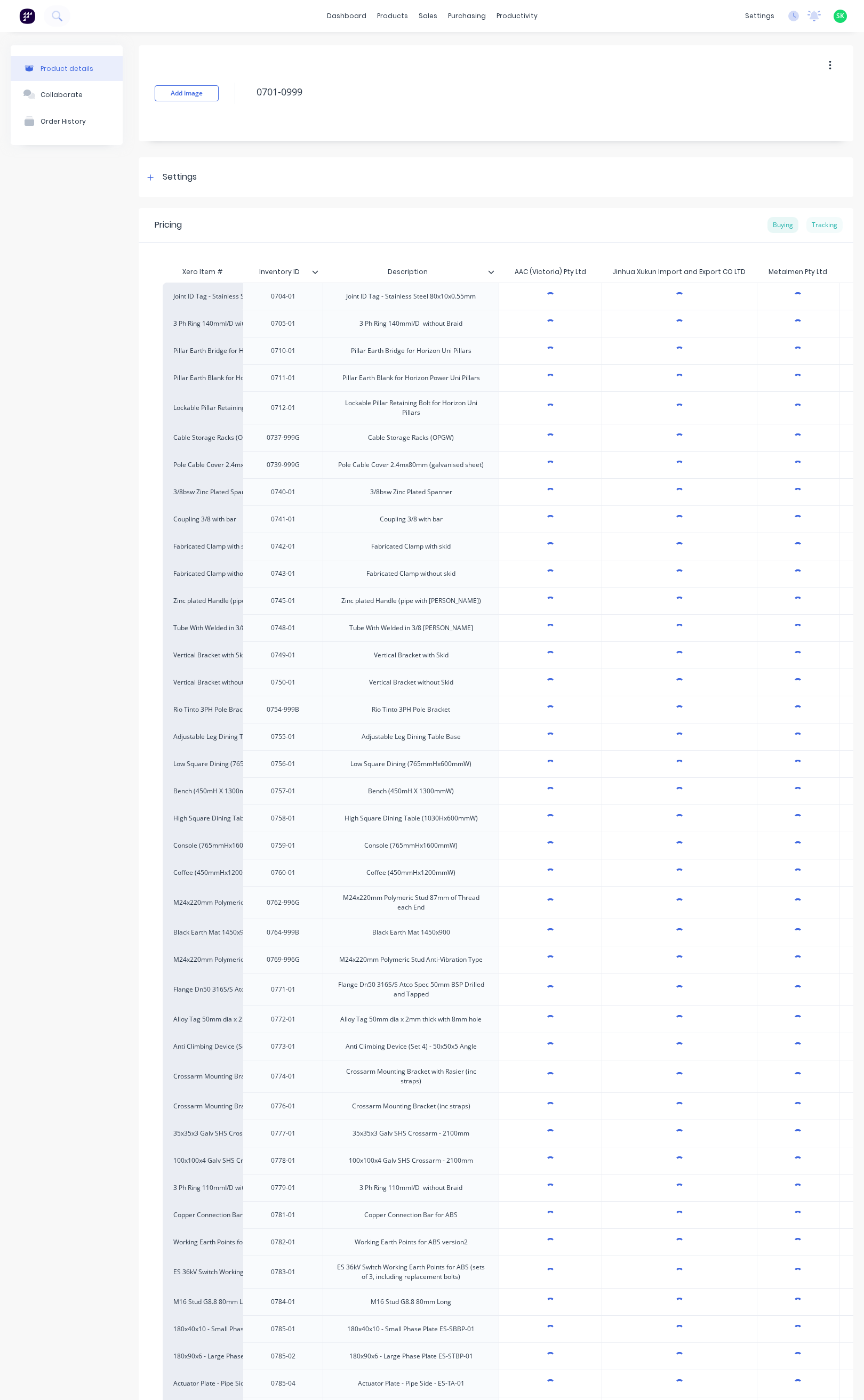
click at [809, 224] on div "Tracking" at bounding box center [824, 225] width 36 height 16
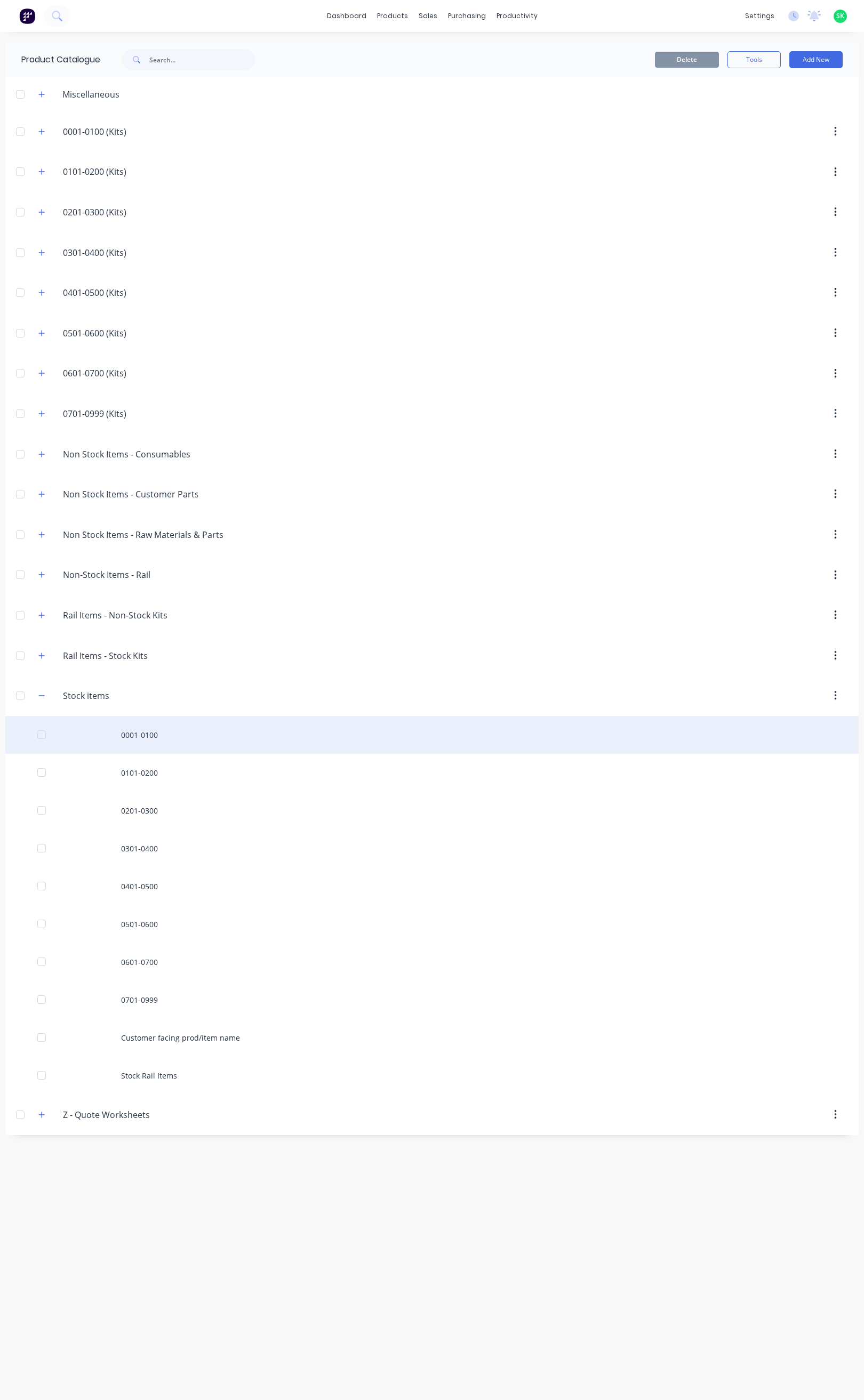
click at [154, 738] on div "0001-0100" at bounding box center [432, 735] width 853 height 38
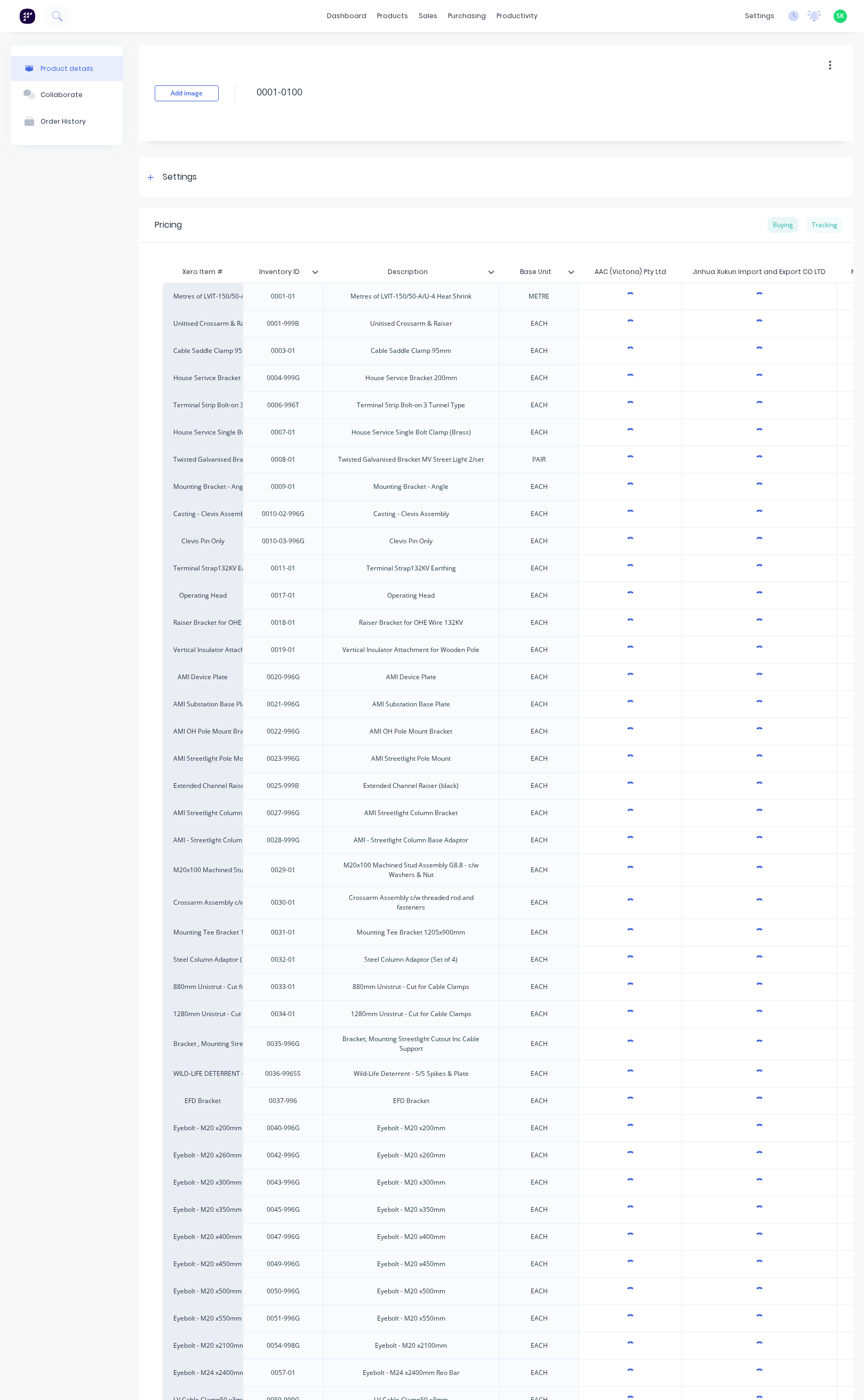
click at [810, 225] on div "Tracking" at bounding box center [824, 225] width 36 height 16
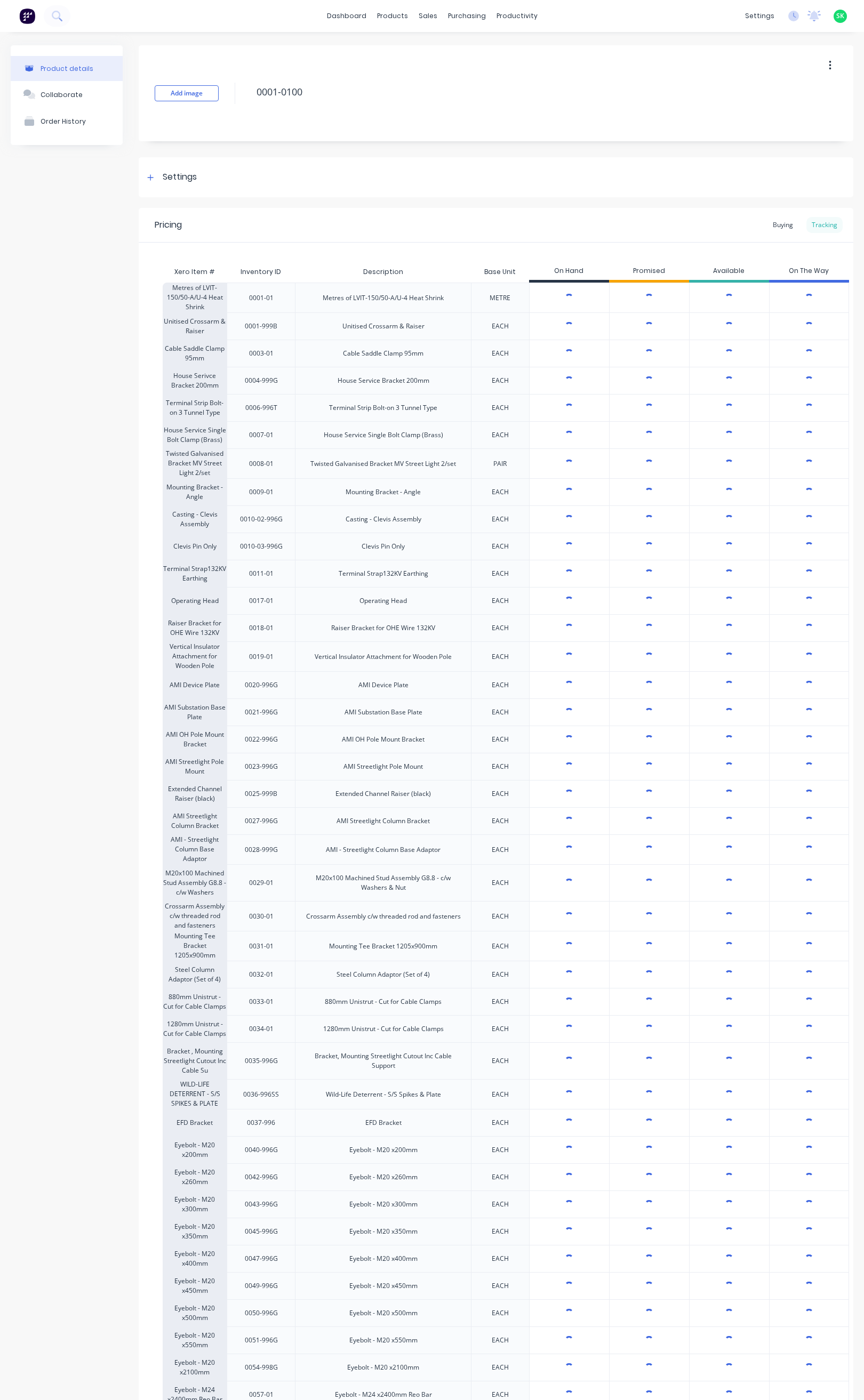
click at [810, 225] on div "Tracking" at bounding box center [824, 225] width 36 height 16
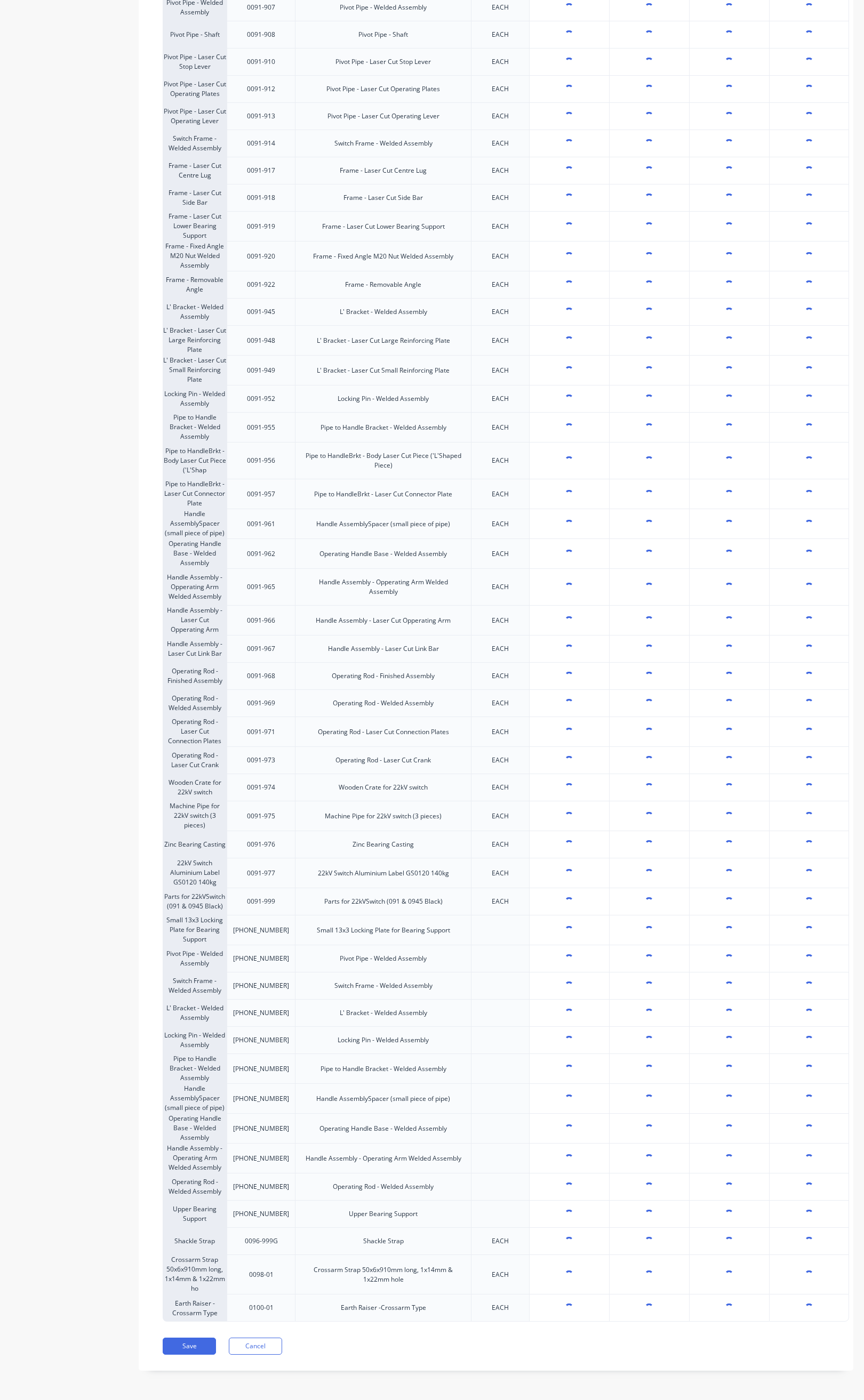
scroll to position [2211, 0]
type textarea "x"
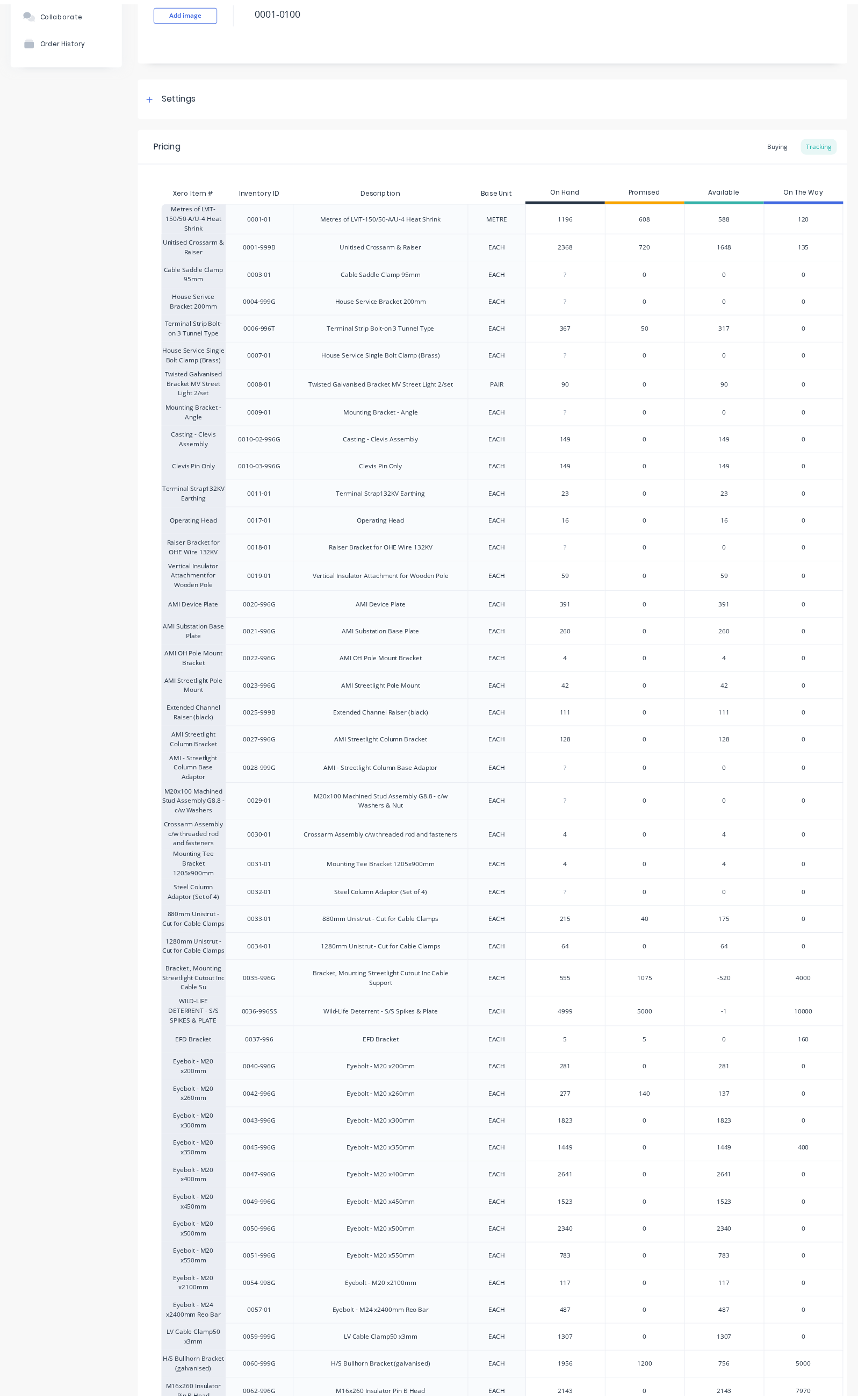
scroll to position [0, 0]
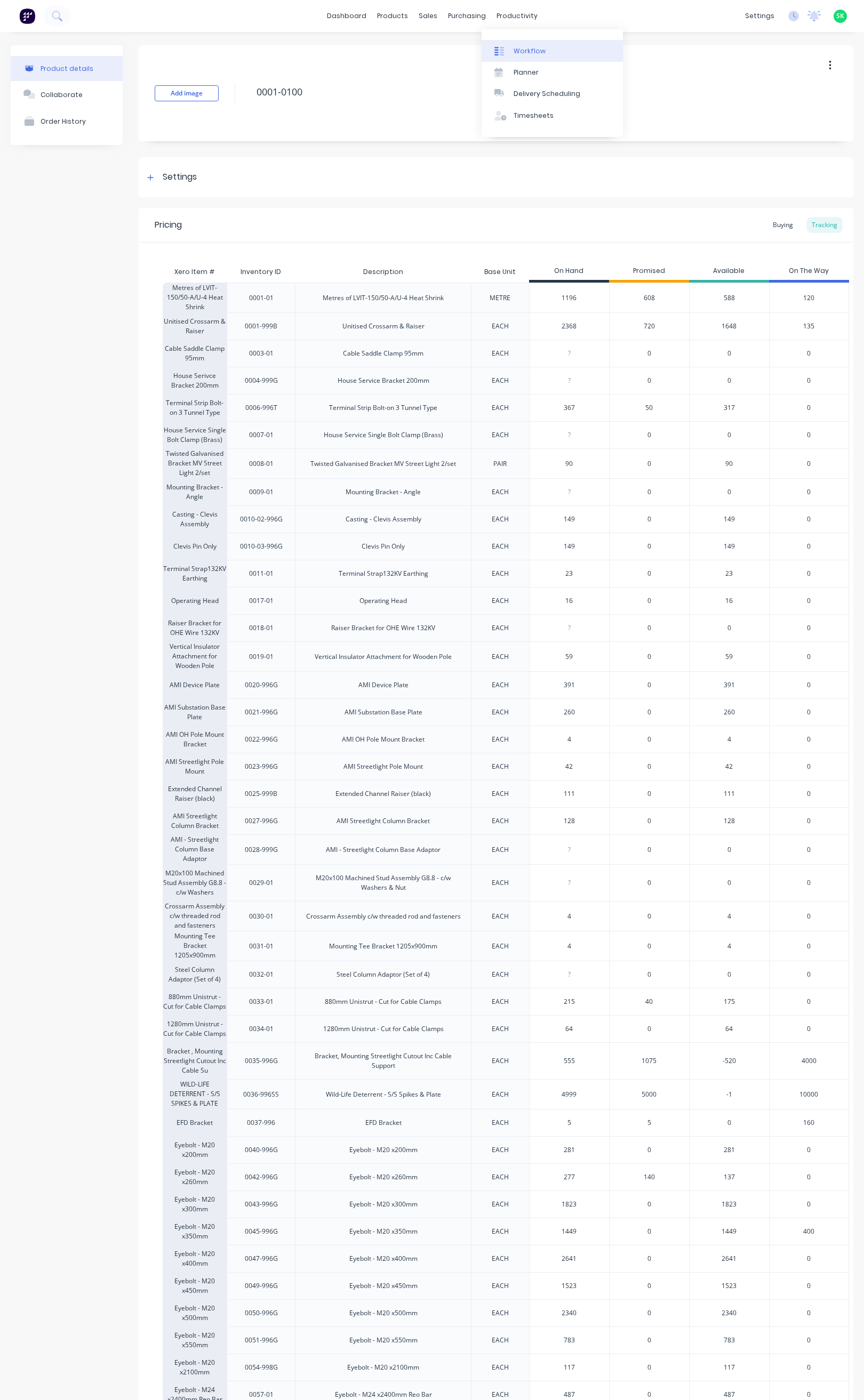
click at [511, 51] on link "Workflow" at bounding box center [552, 50] width 141 height 21
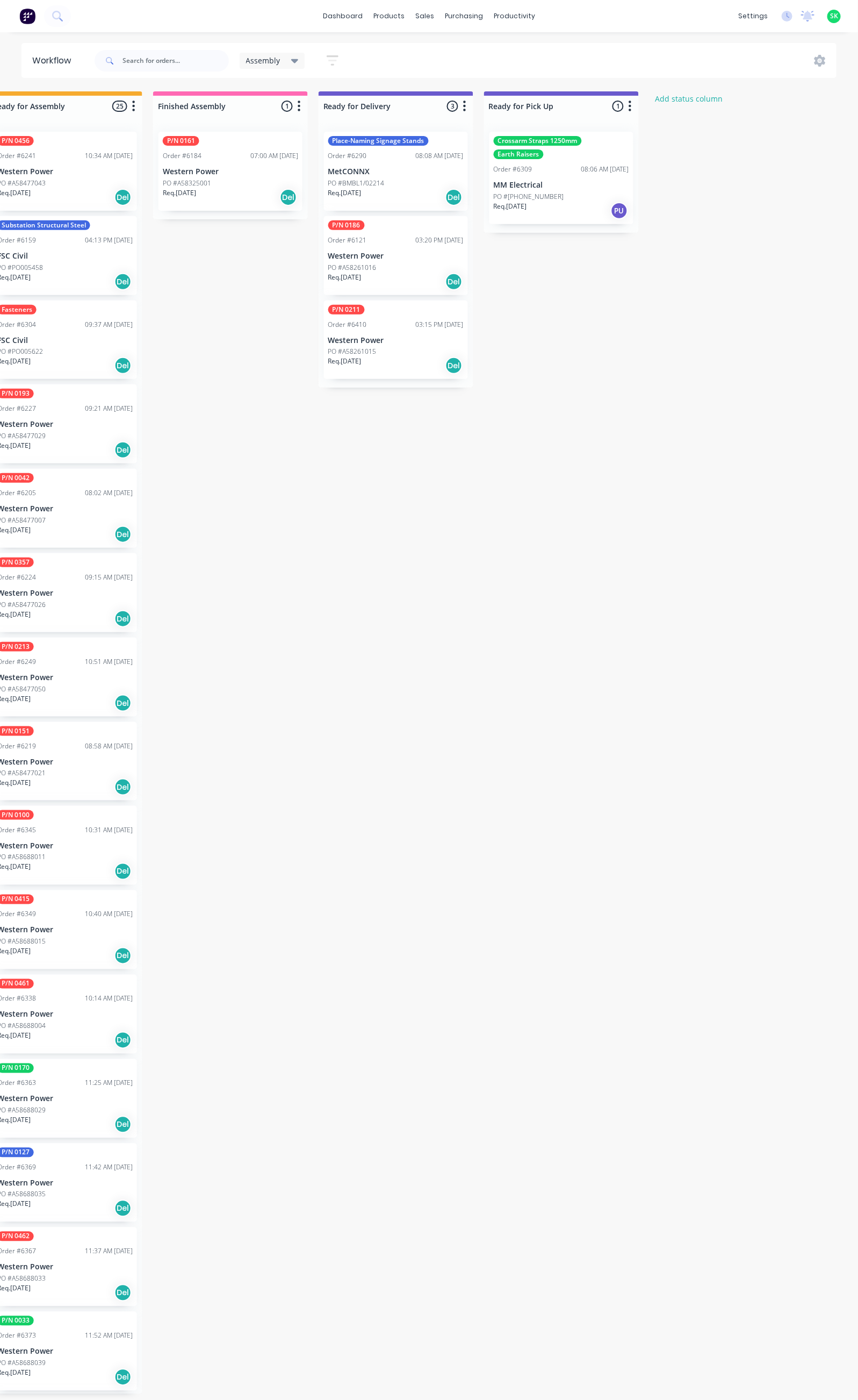
scroll to position [0, 539]
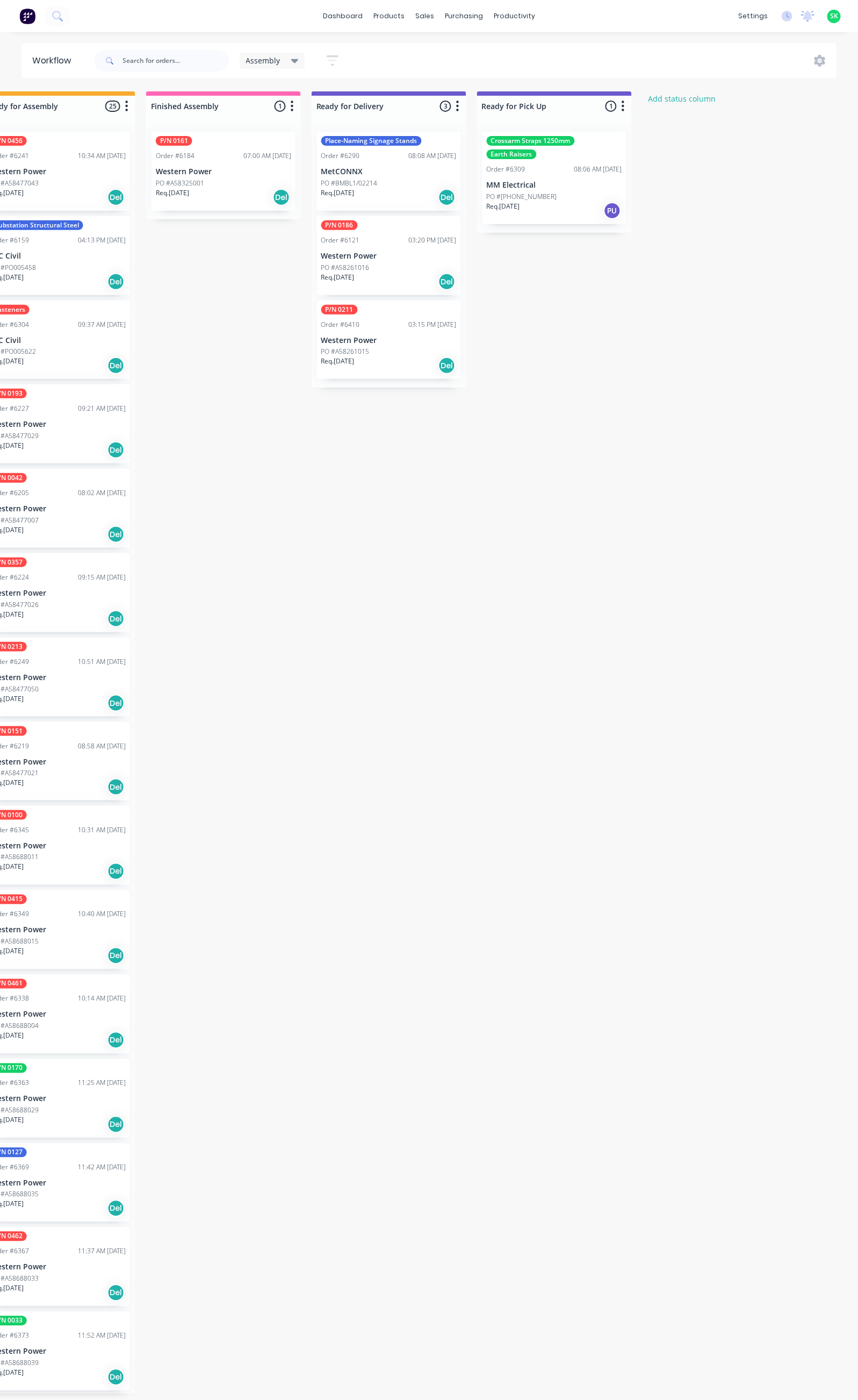
click at [332, 60] on icon "button" at bounding box center [332, 60] width 8 height 2
click at [325, 224] on icon "button" at bounding box center [322, 225] width 7 height 5
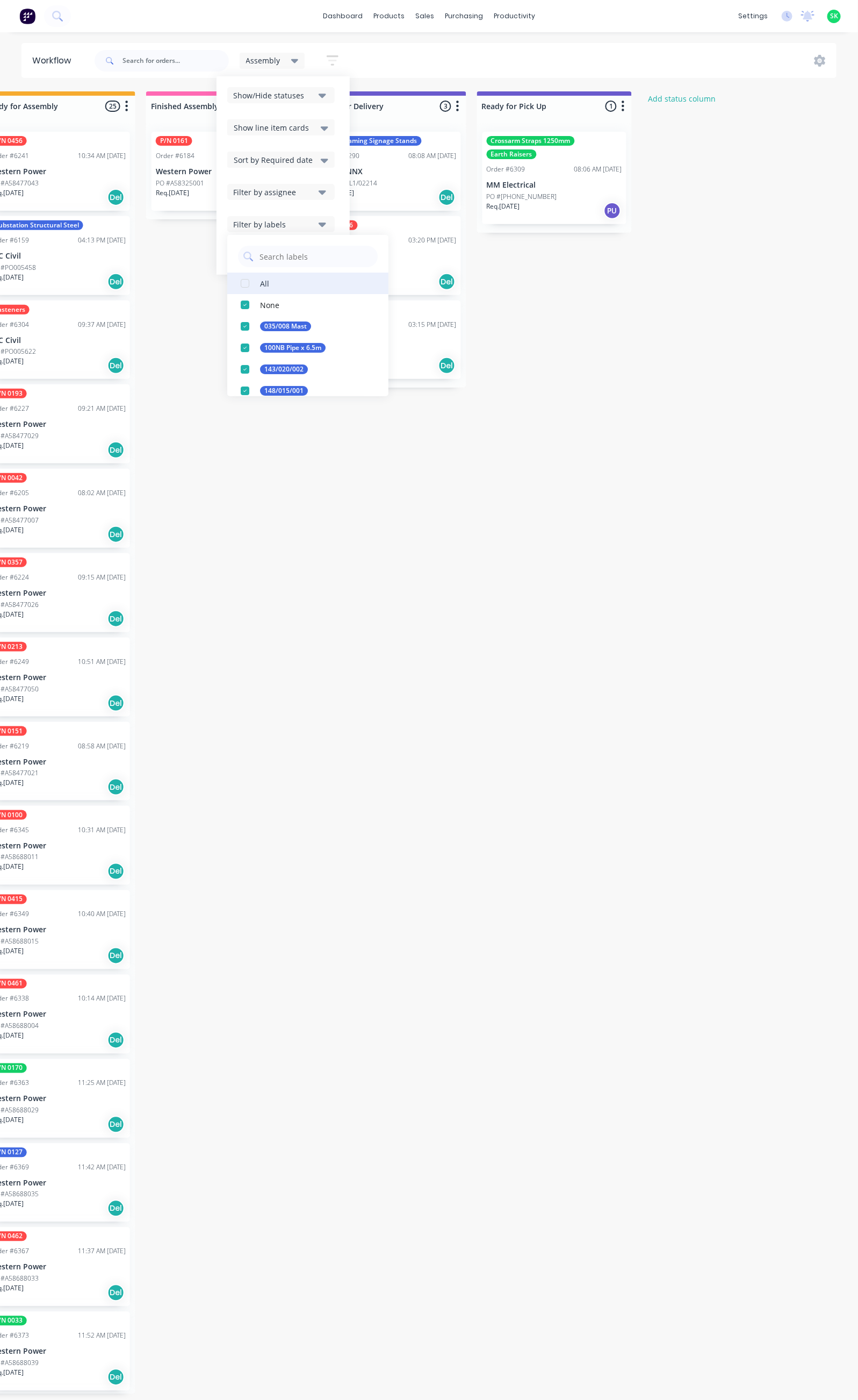
click at [283, 282] on button "All" at bounding box center [308, 284] width 161 height 21
click at [358, 618] on div "Submitted 42 Status colour #273444 hex #273444 Save Cancel Summaries Total orde…" at bounding box center [427, 743] width 1948 height 1303
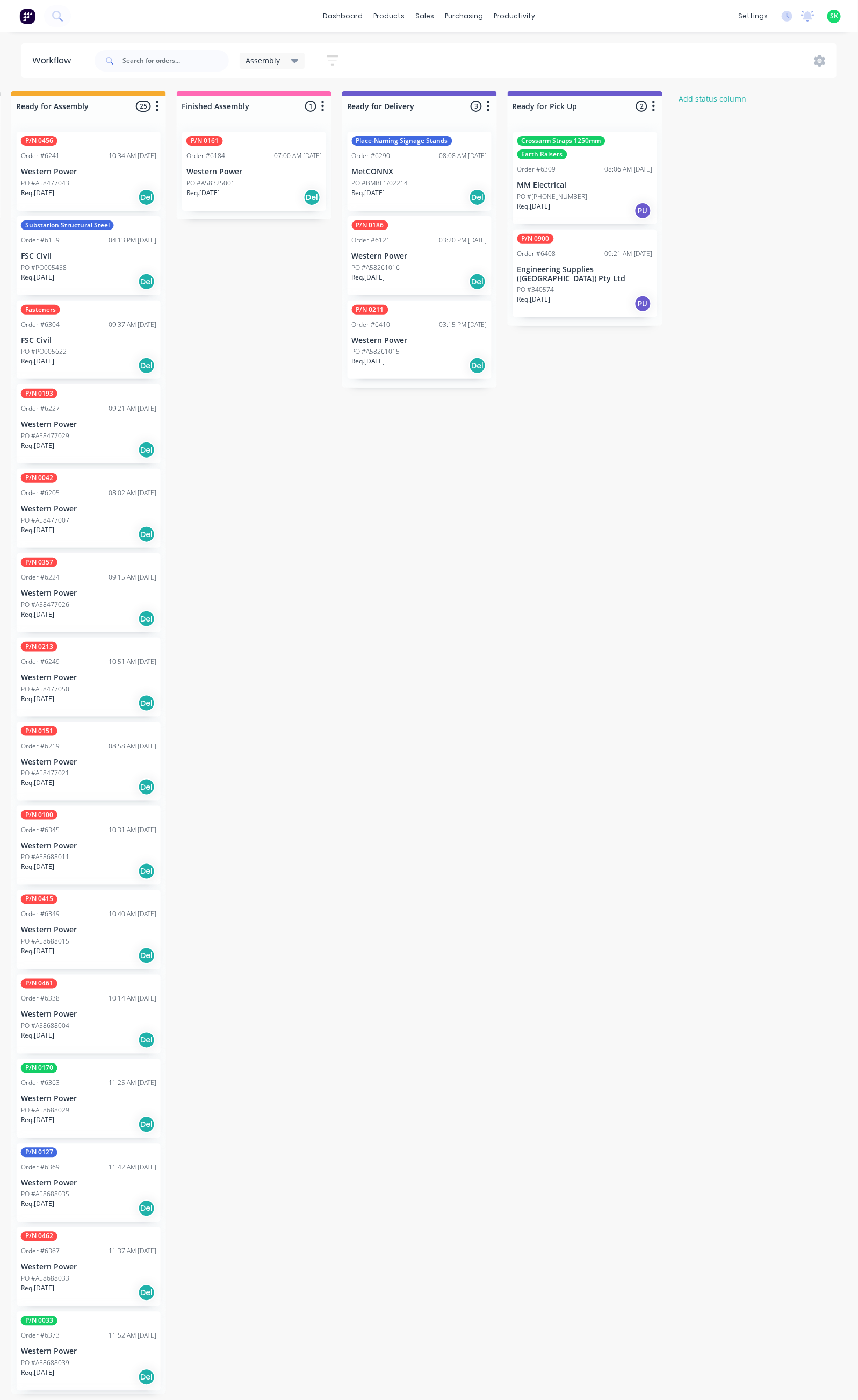
scroll to position [0, 513]
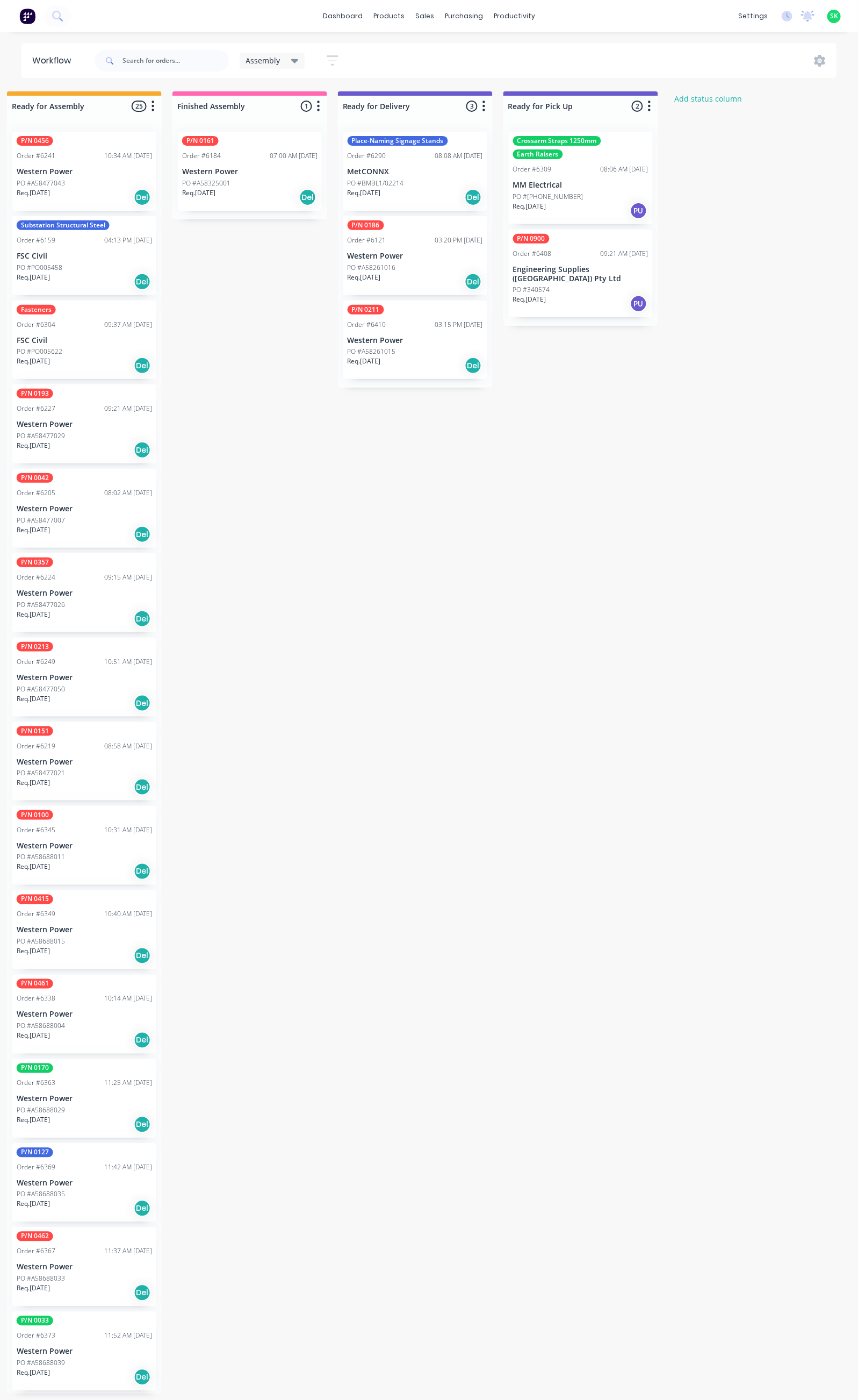
click at [562, 270] on p "Engineering Supplies ([GEOGRAPHIC_DATA]) Pty Ltd" at bounding box center [581, 274] width 135 height 18
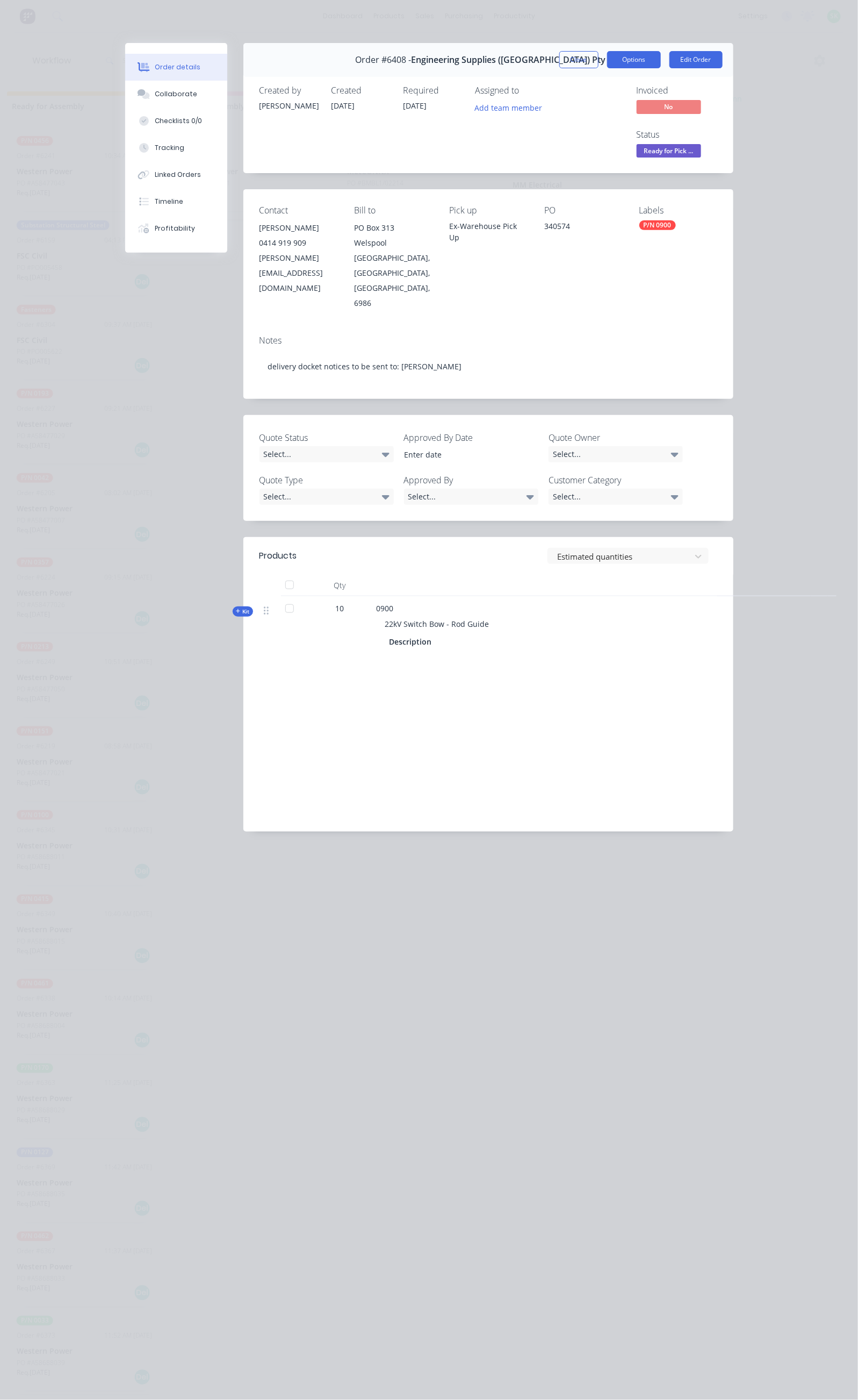
click at [661, 59] on button "Options" at bounding box center [634, 59] width 54 height 17
click at [651, 128] on div "Delivery Docket" at bounding box center [605, 130] width 94 height 16
click at [651, 128] on div "Standard" at bounding box center [605, 130] width 94 height 16
